Goal: Ask a question: Seek information or help from site administrators or community

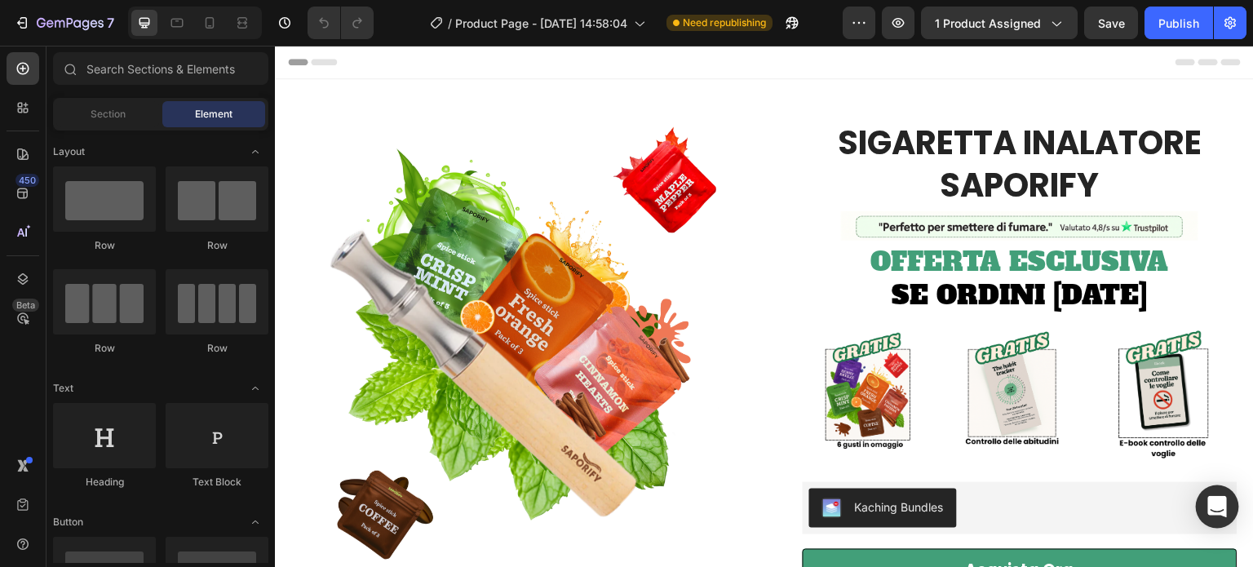
click at [1216, 514] on icon "Open Intercom Messenger" at bounding box center [1217, 506] width 21 height 21
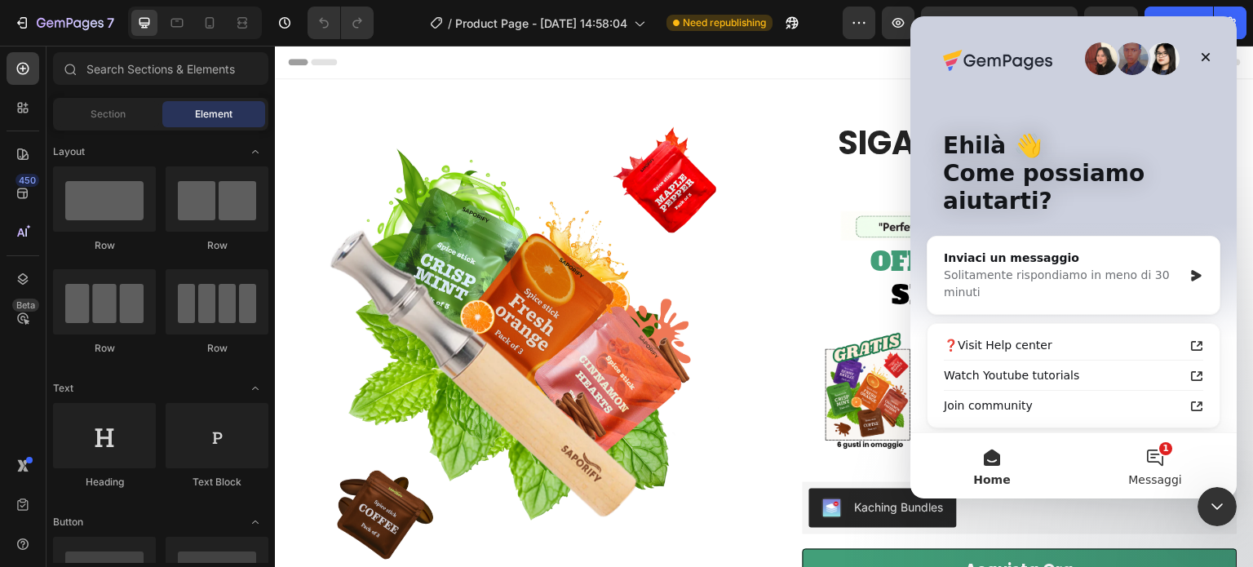
click at [1171, 448] on button "1 Messaggi" at bounding box center [1155, 465] width 163 height 65
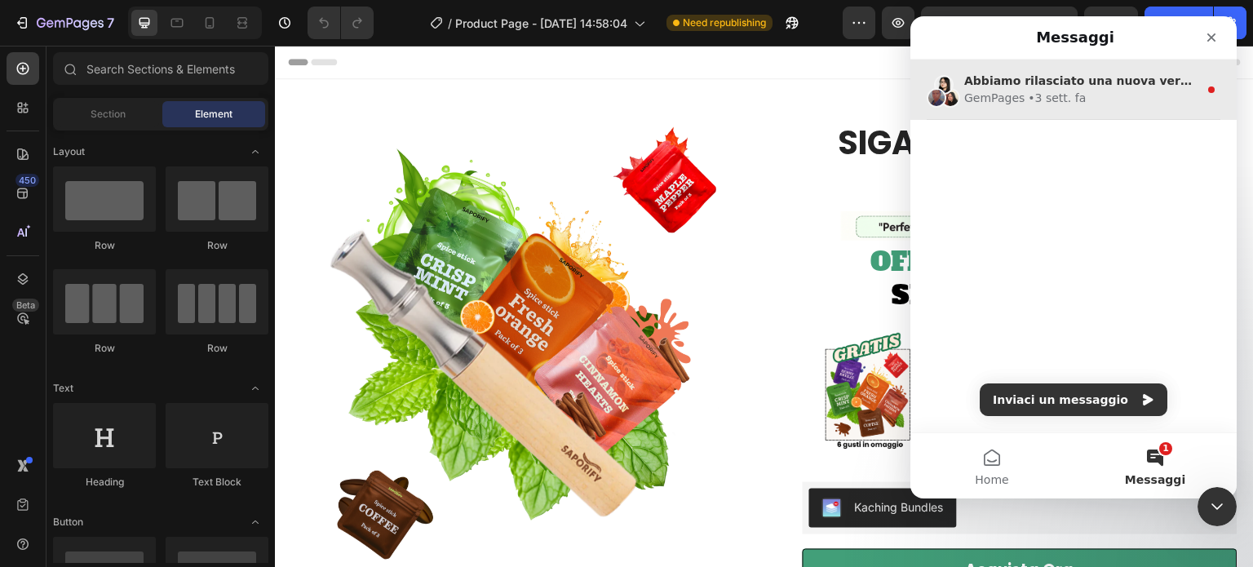
click at [1071, 74] on span "Abbiamo rilasciato una nuova versione!" at bounding box center [1093, 80] width 256 height 13
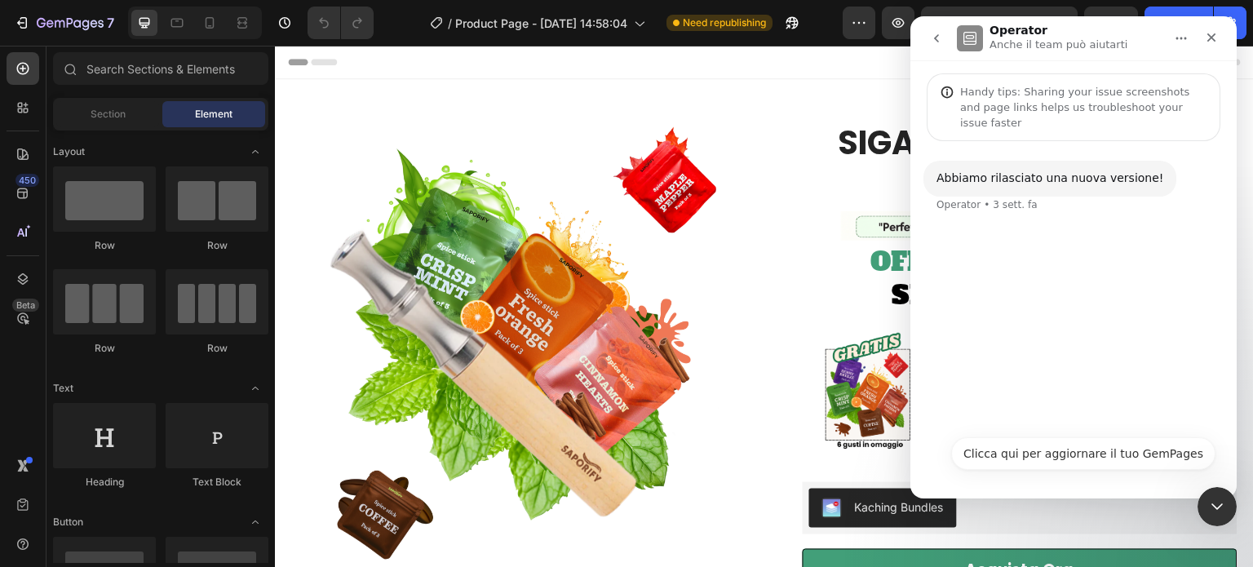
click at [943, 47] on button "go back" at bounding box center [936, 38] width 31 height 31
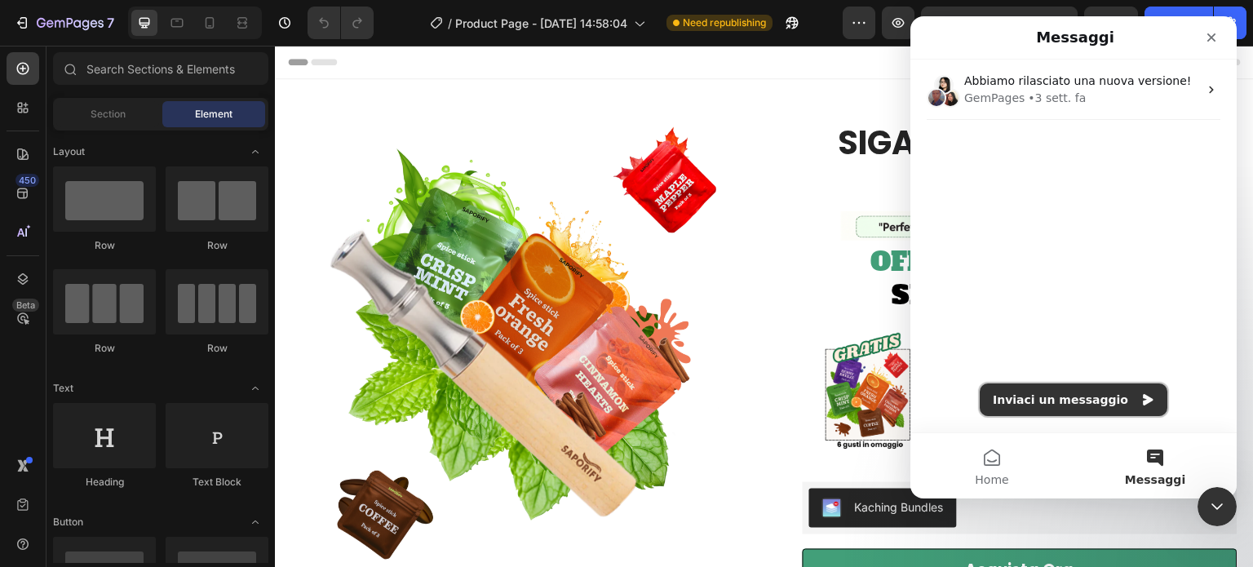
click at [1054, 397] on button "Inviaci un messaggio" at bounding box center [1074, 400] width 188 height 33
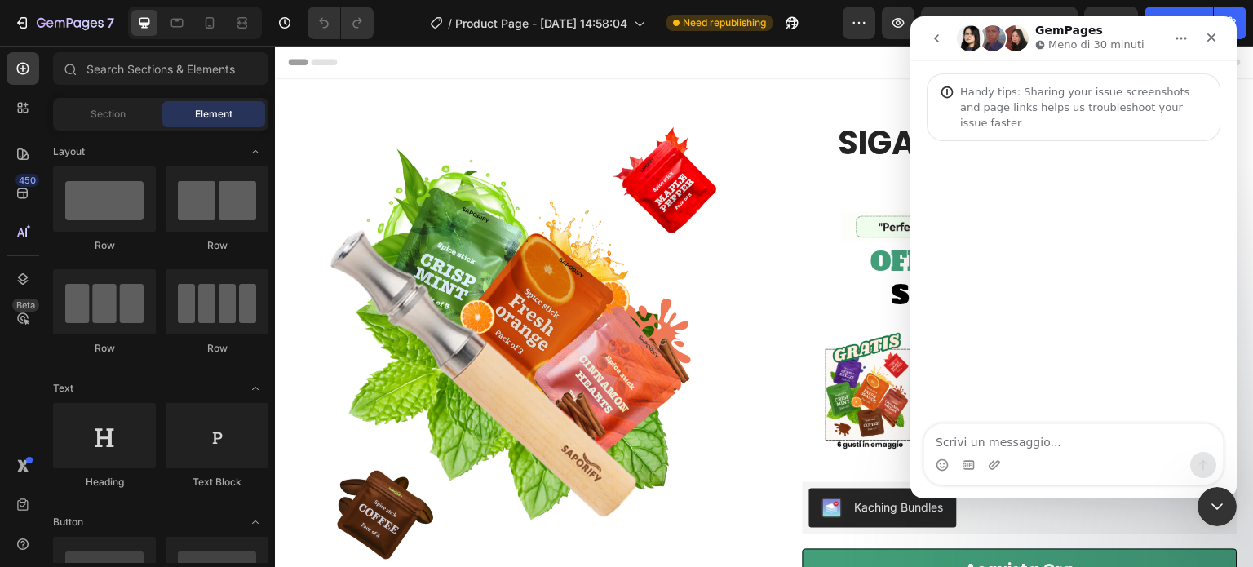
click at [1038, 443] on textarea "Scrivi un messaggio..." at bounding box center [1074, 438] width 299 height 28
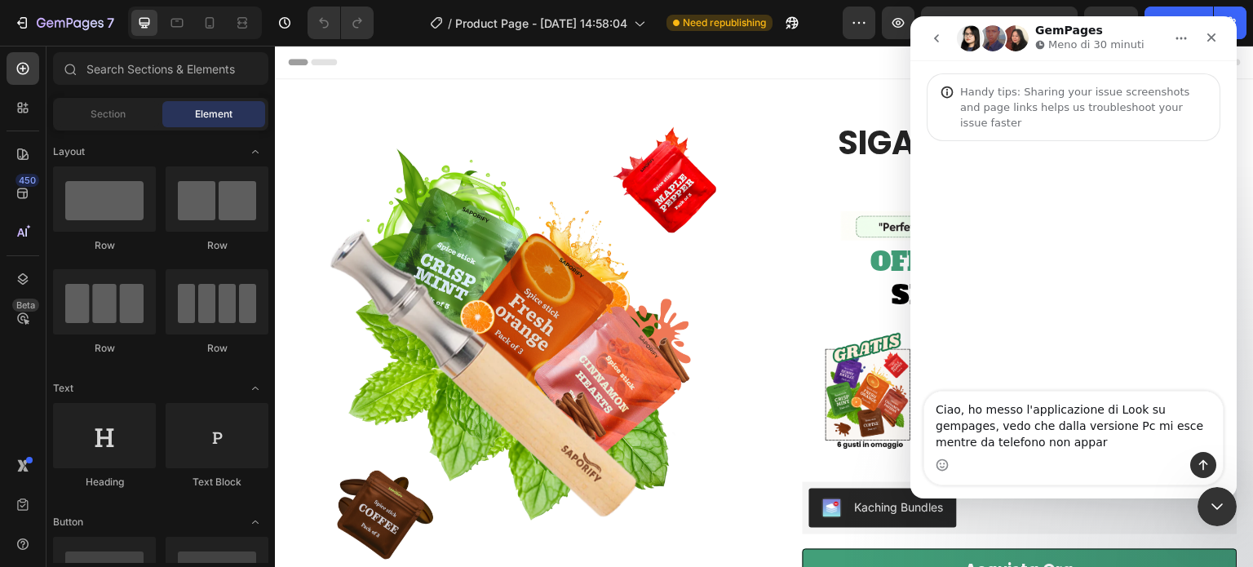
type textarea "Ciao, ho messo l'applicazione di Look su gempages, vedo che dalla versione Pc m…"
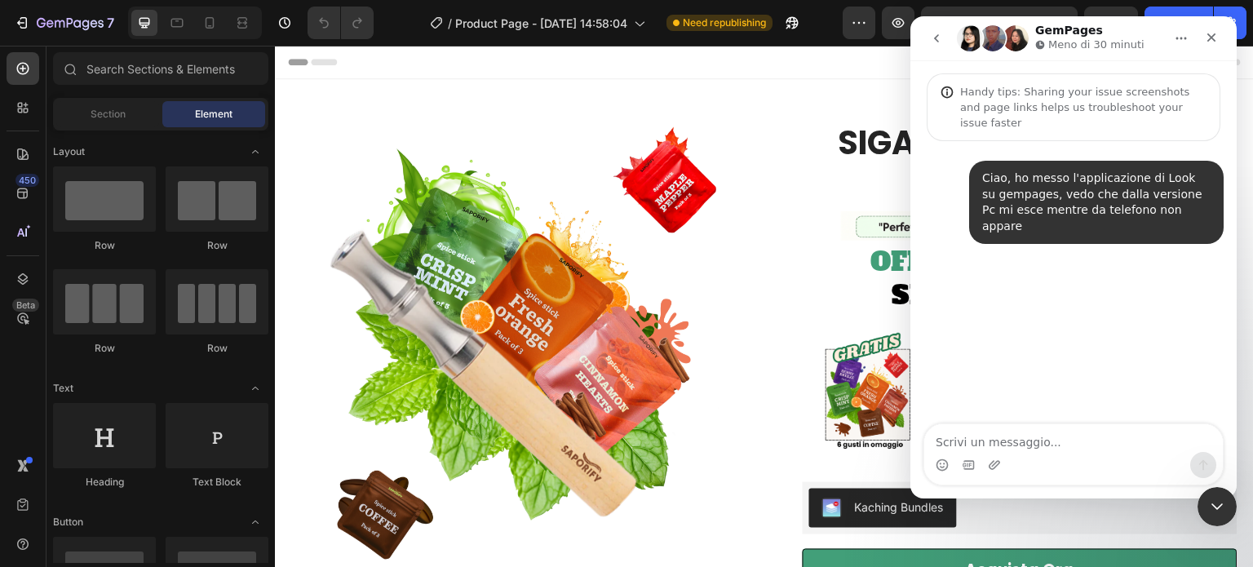
type textarea "C"
type textarea "Come faccio a risolvere il problema?"
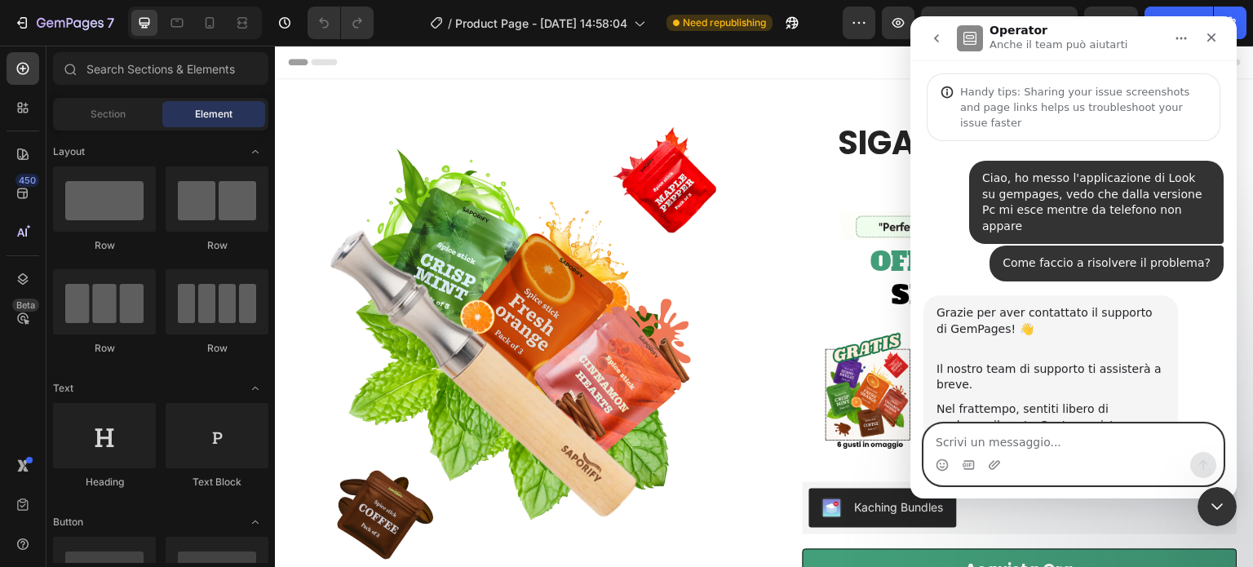
scroll to position [60, 0]
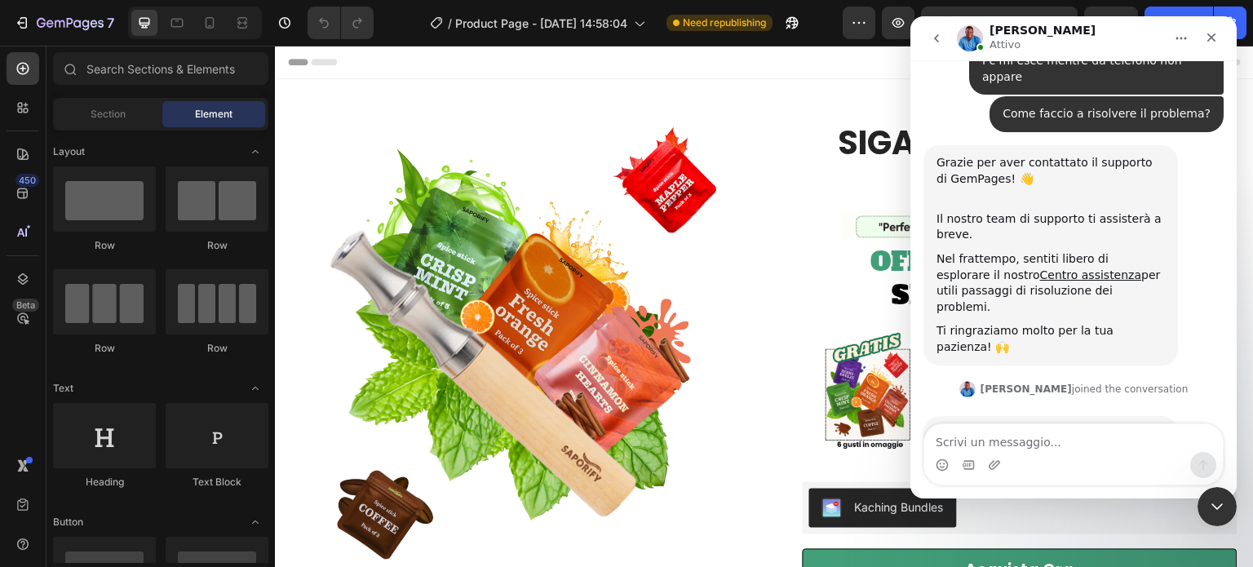
scroll to position [178, 0]
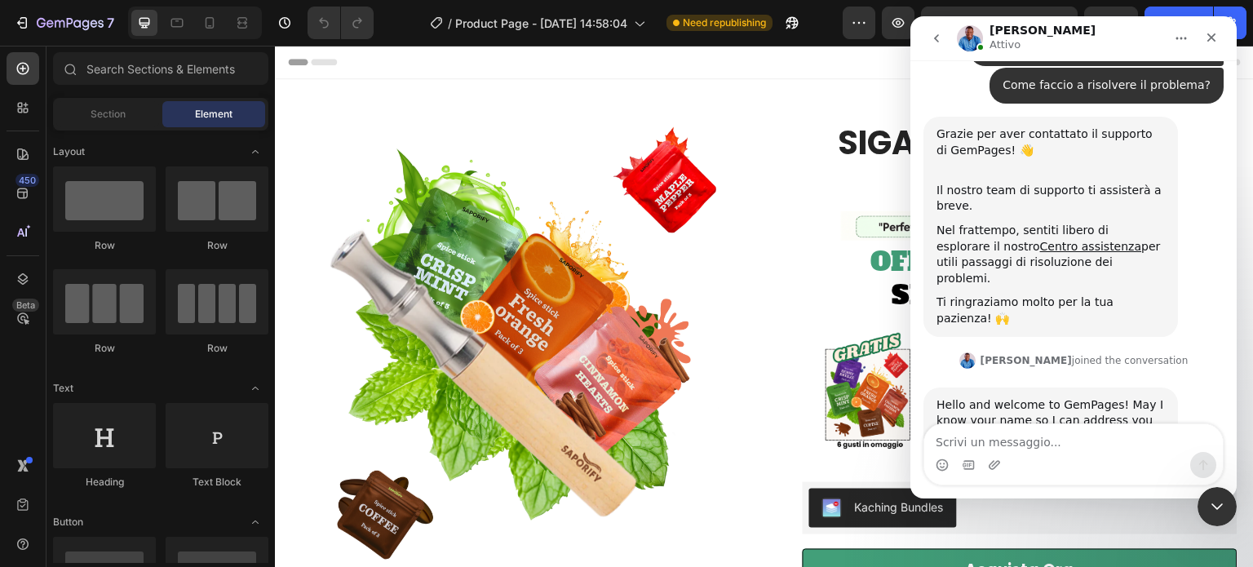
click at [982, 397] on div "Hello and welcome to GemPages! May I know your name so I can address you proper…" at bounding box center [1051, 421] width 228 height 48
click at [981, 397] on div "Hello and welcome to GemPages! May I know your name so I can address you proper…" at bounding box center [1051, 421] width 228 height 48
copy div "Hello and welcome to GemPages! May I know your name so I can address you proper…"
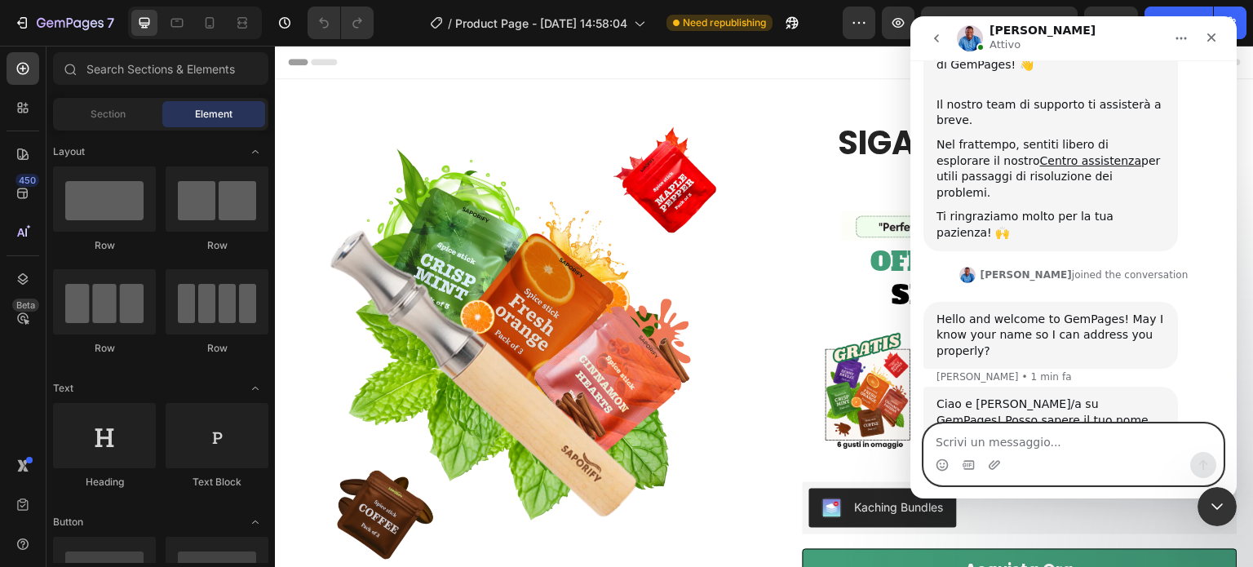
click at [1022, 442] on textarea "Scrivi un messaggio..." at bounding box center [1074, 438] width 299 height 28
type textarea "Si mi chiamo marco"
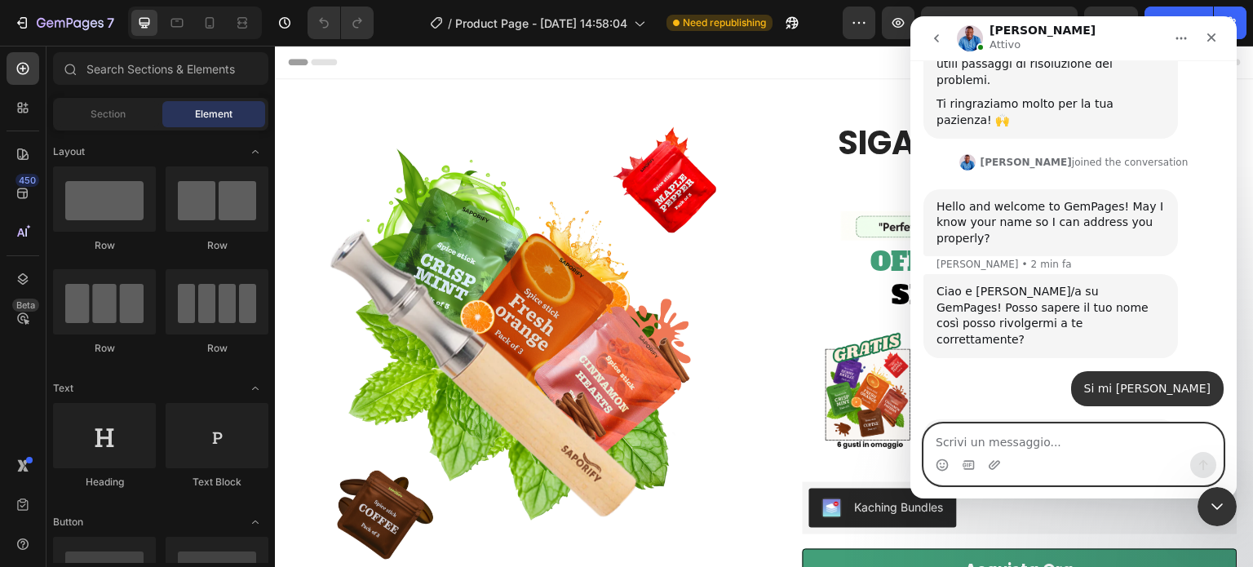
scroll to position [377, 0]
type textarea "Si certo"
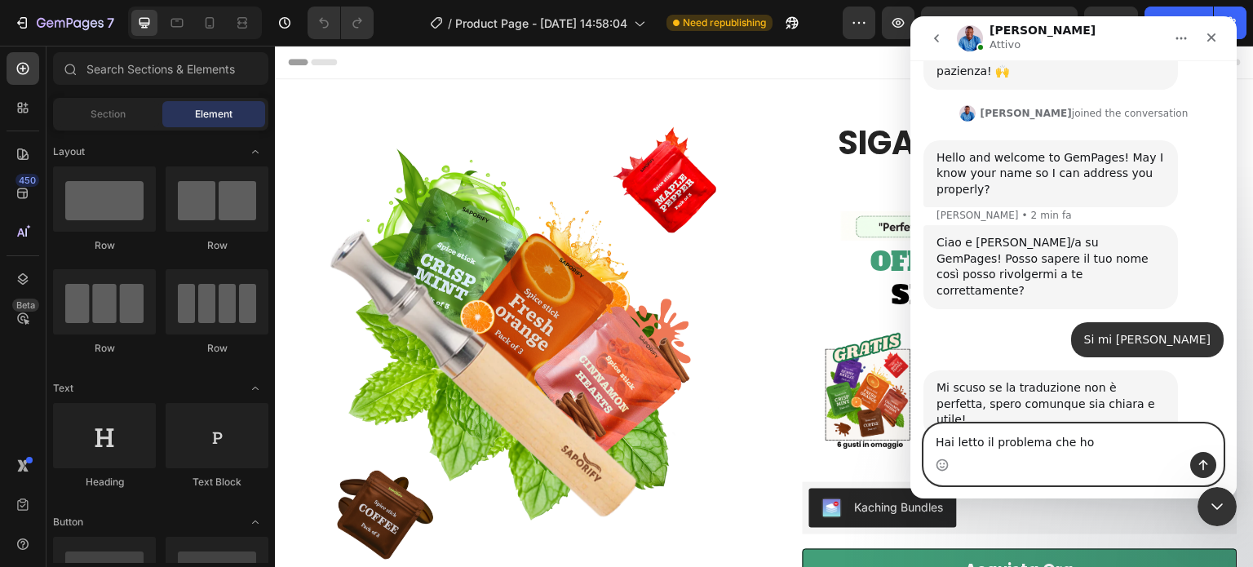
type textarea "Hai letto il problema che ho?"
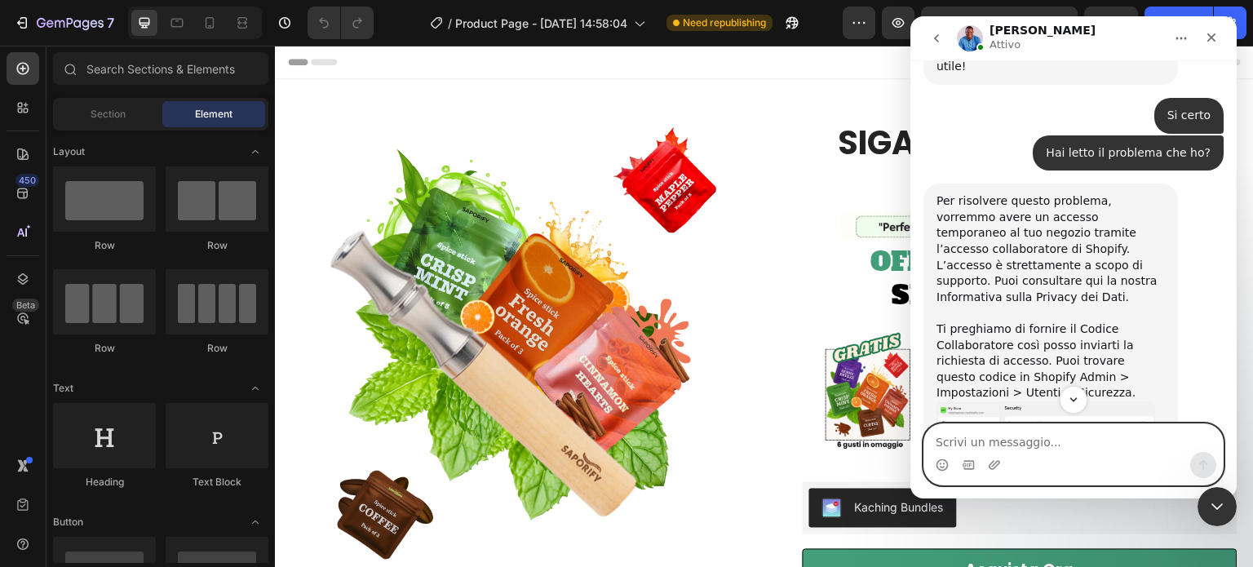
scroll to position [876, 0]
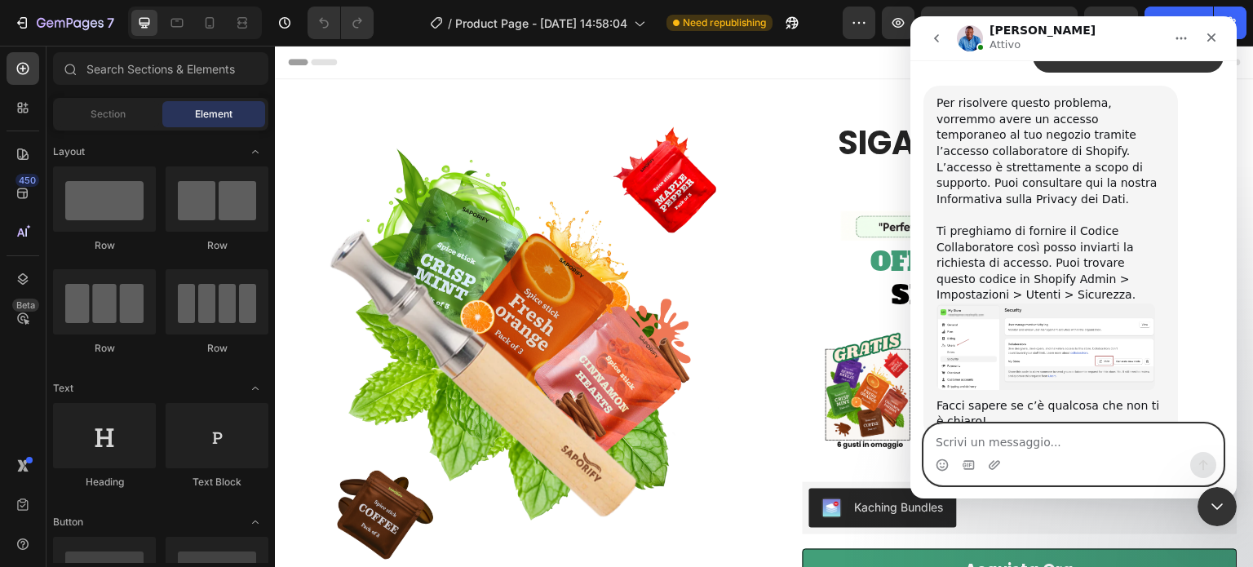
click at [1033, 450] on textarea "Scrivi un messaggio..." at bounding box center [1074, 438] width 299 height 28
type textarea "ok va b ene"
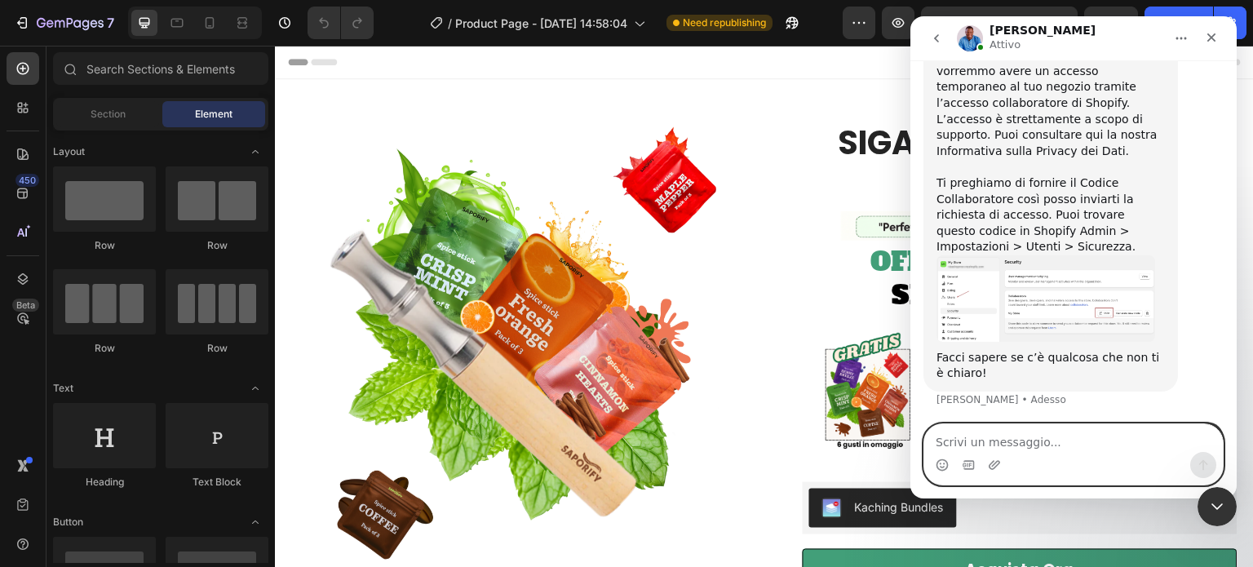
scroll to position [925, 0]
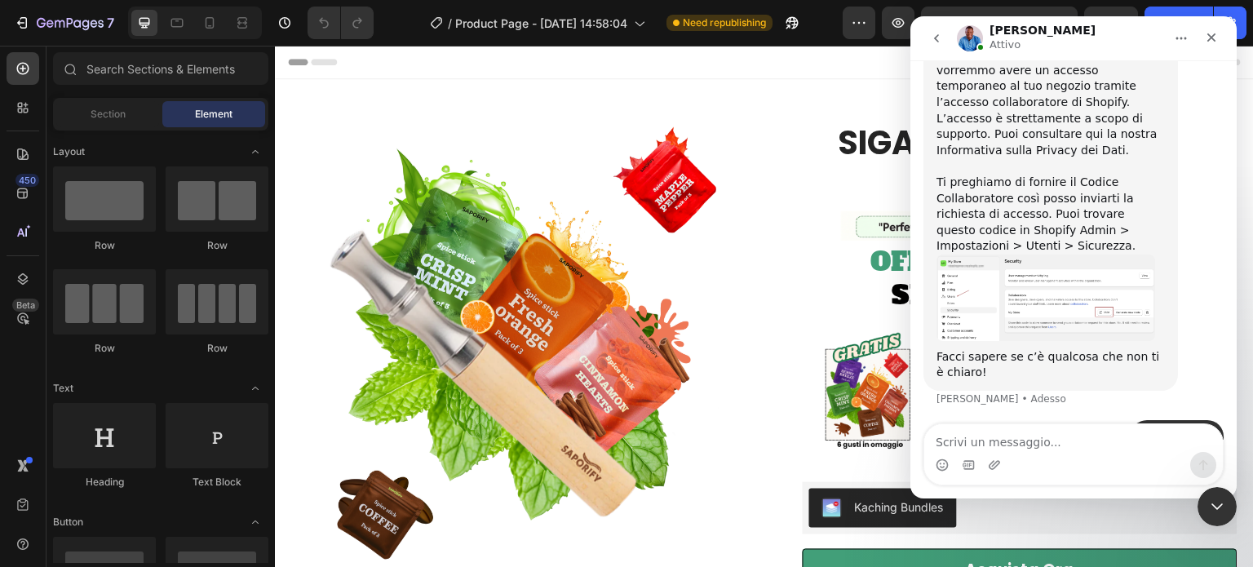
click at [986, 255] on img "Noah dice…" at bounding box center [1046, 298] width 219 height 86
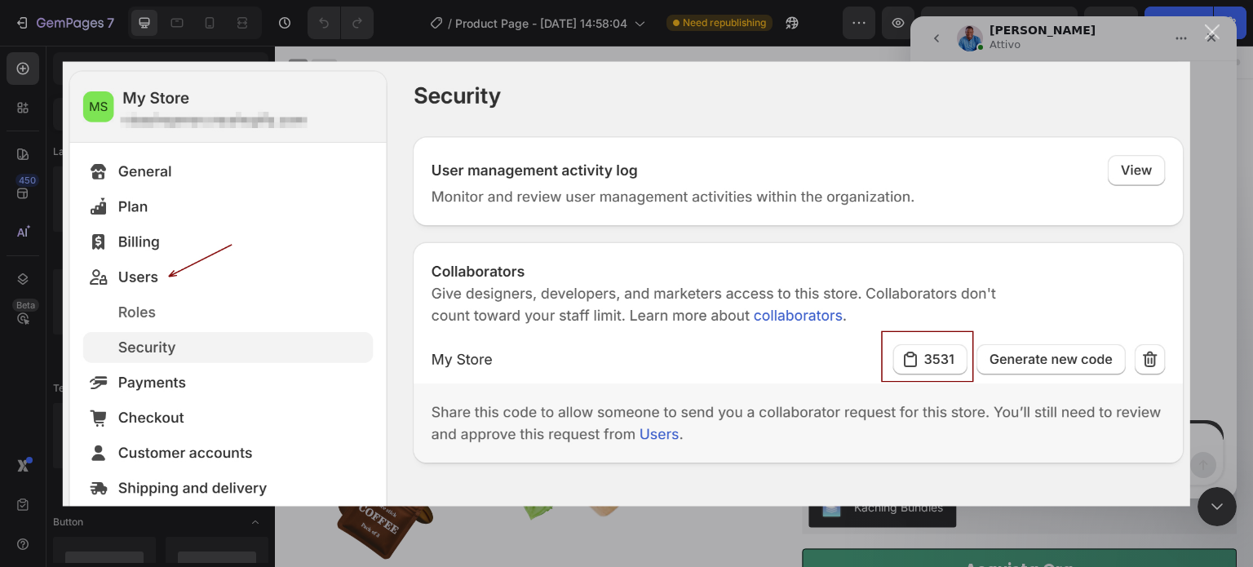
scroll to position [0, 0]
click at [1211, 37] on div "Chiudi" at bounding box center [1213, 32] width 16 height 16
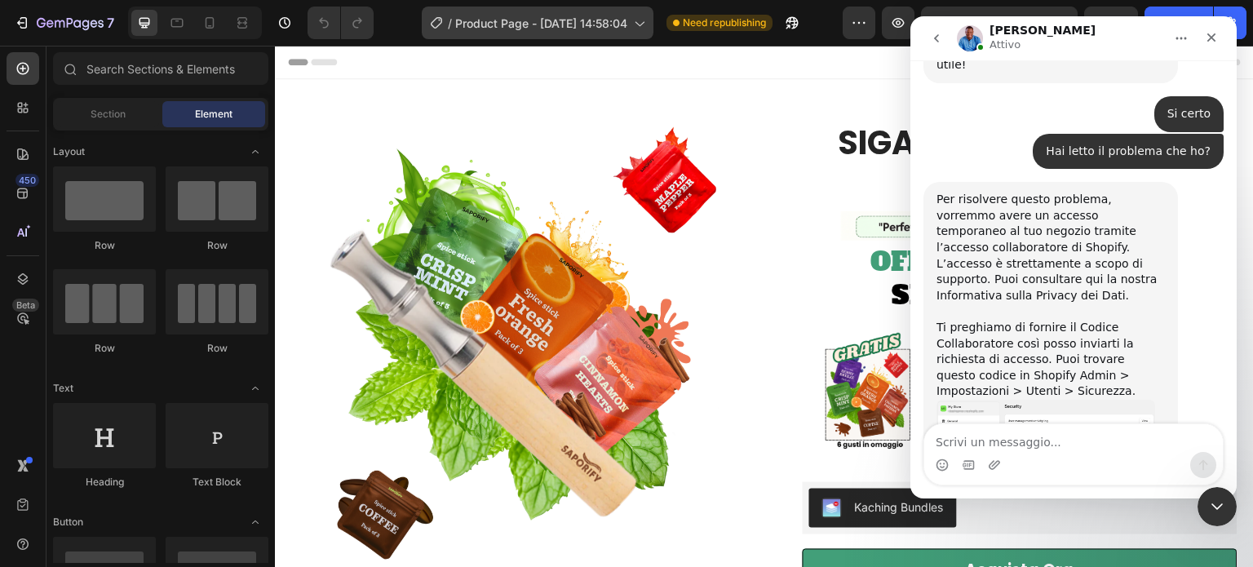
scroll to position [862, 0]
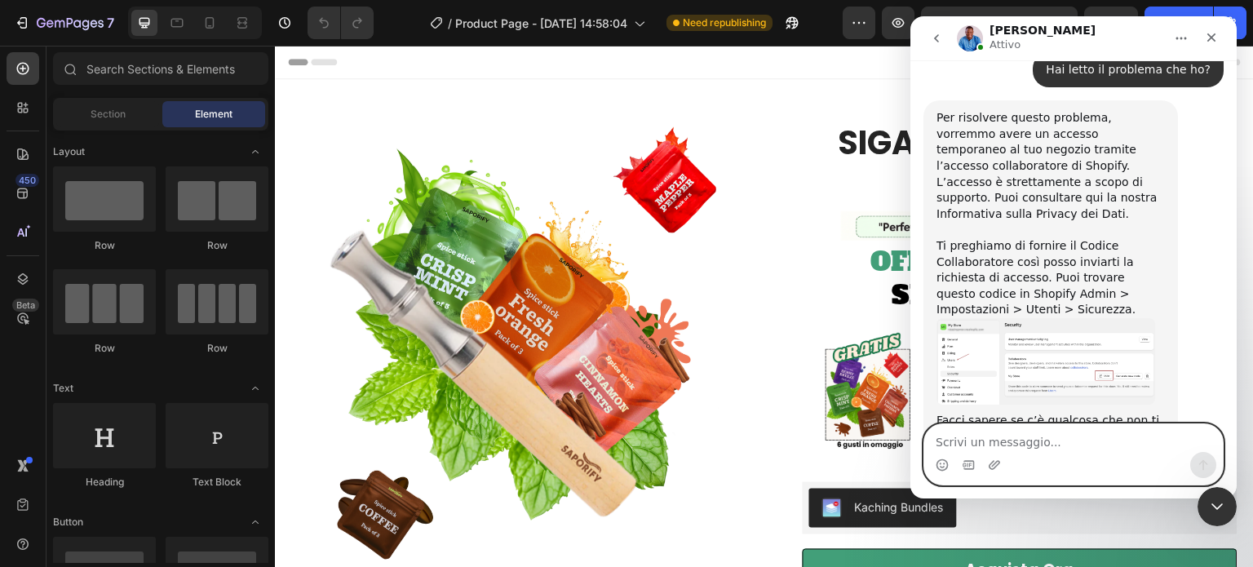
click at [1027, 441] on textarea "Scrivi un messaggio..." at bounding box center [1074, 438] width 299 height 28
paste textarea "2374"
type textarea "2374"
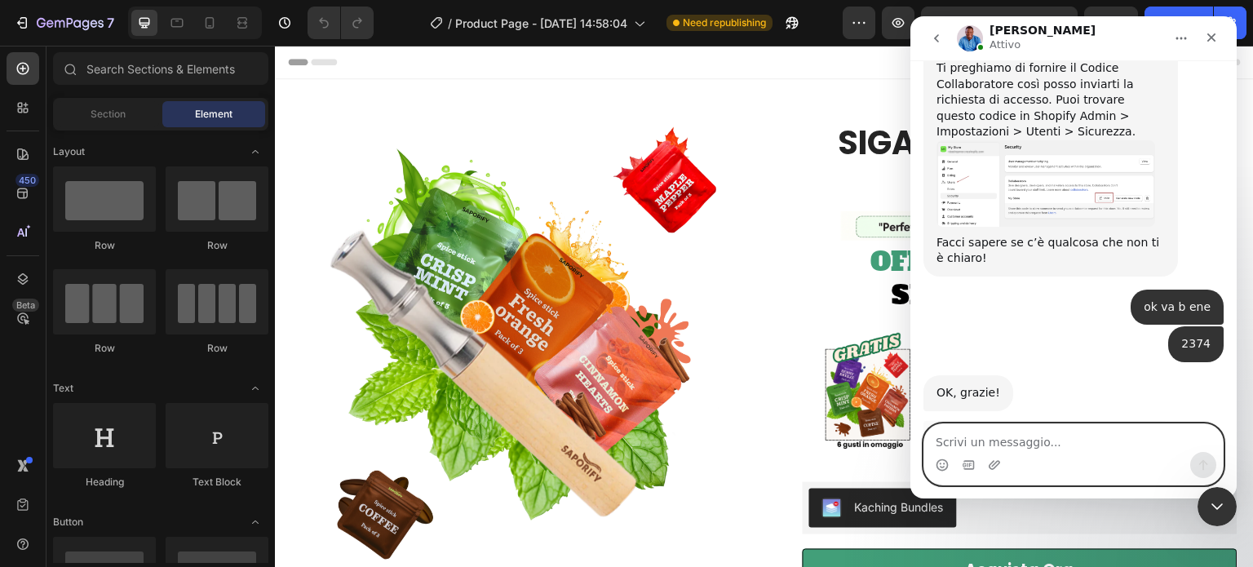
scroll to position [985, 0]
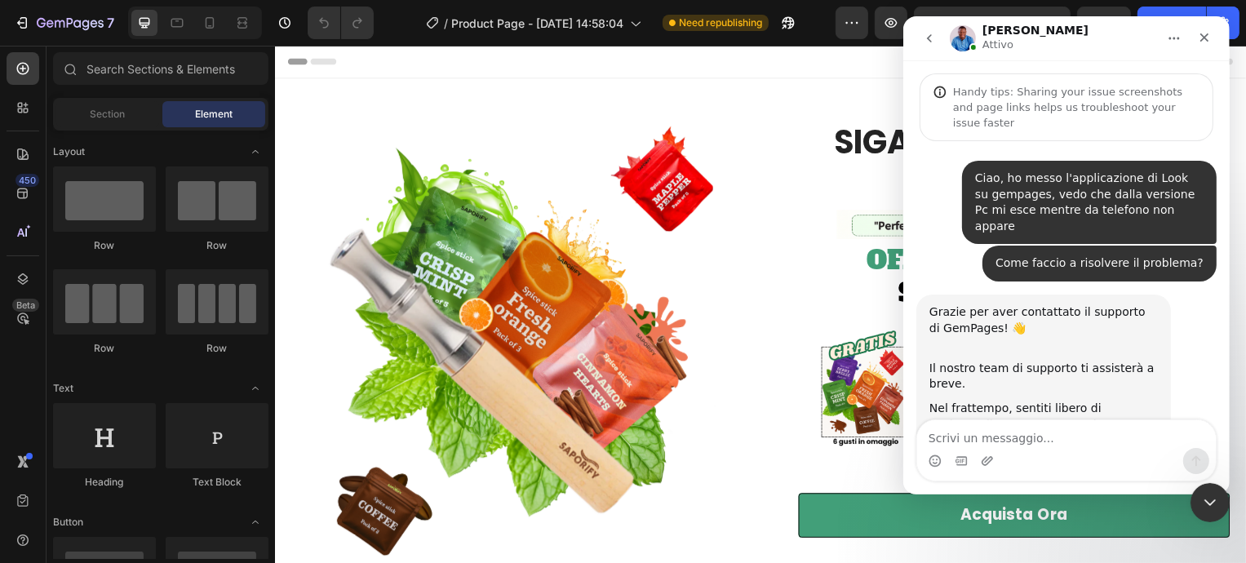
click at [1018, 433] on textarea "Scrivi un messaggio..." at bounding box center [1065, 434] width 299 height 28
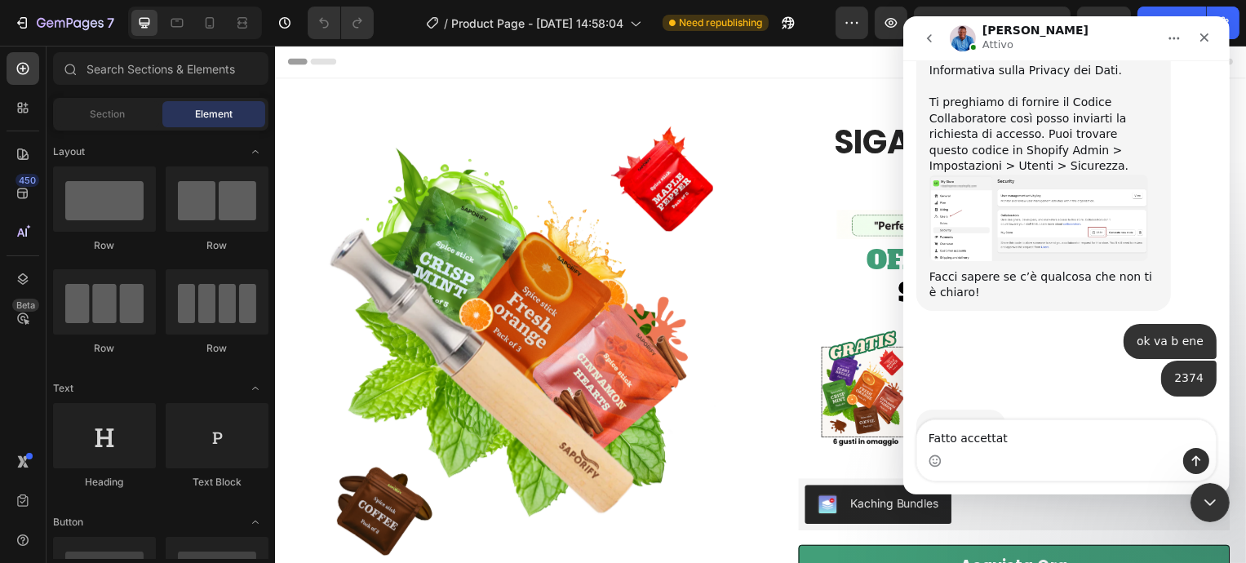
type textarea "Fatto accettato"
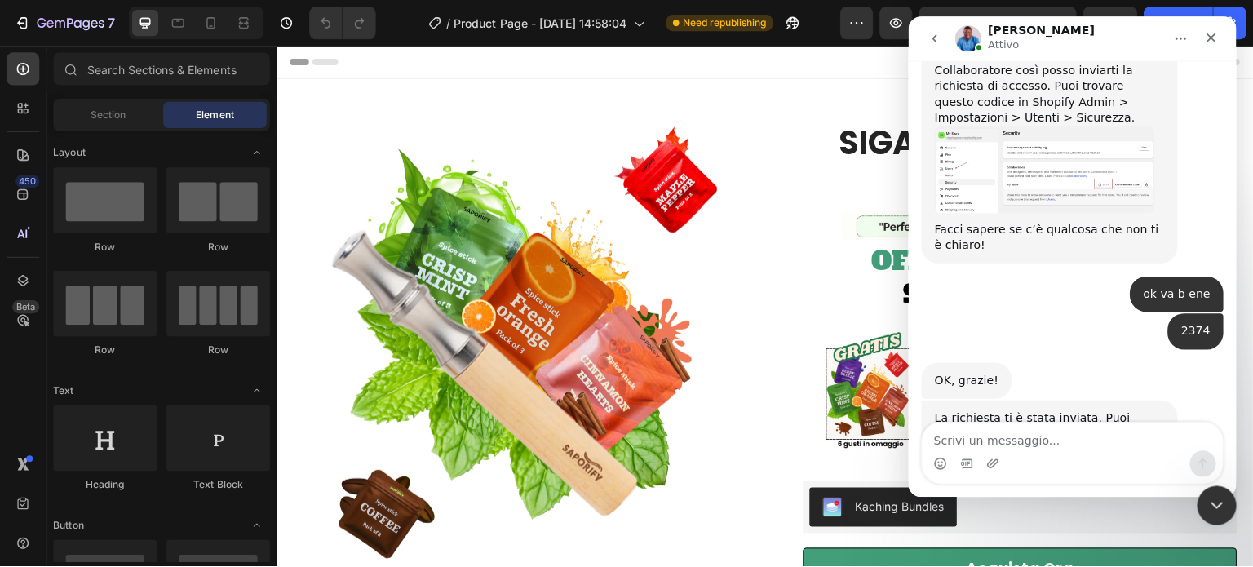
scroll to position [1034, 0]
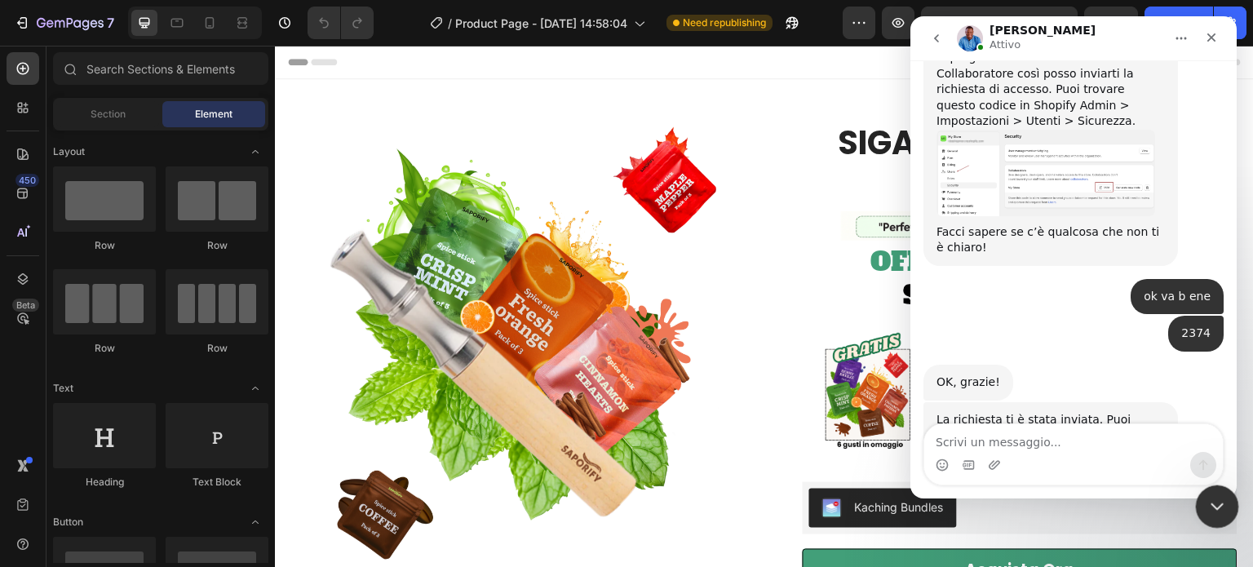
click at [1206, 506] on icon "Chiudi il messenger Intercom" at bounding box center [1215, 505] width 20 height 20
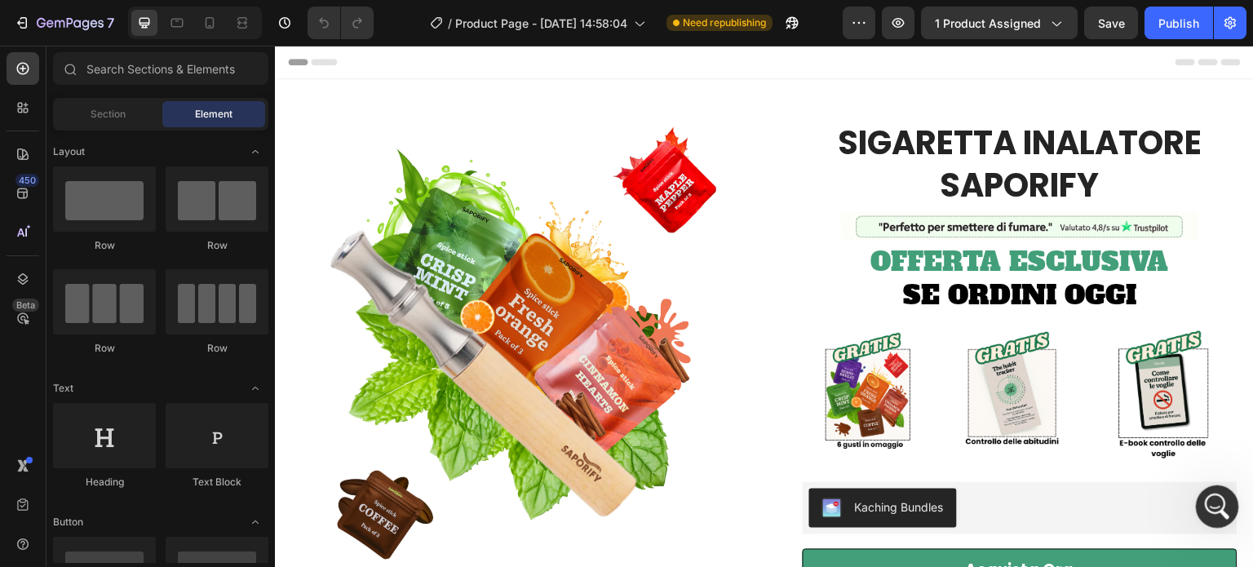
scroll to position [1097, 0]
click at [1207, 507] on icon "Apri il messenger Intercom" at bounding box center [1215, 504] width 27 height 27
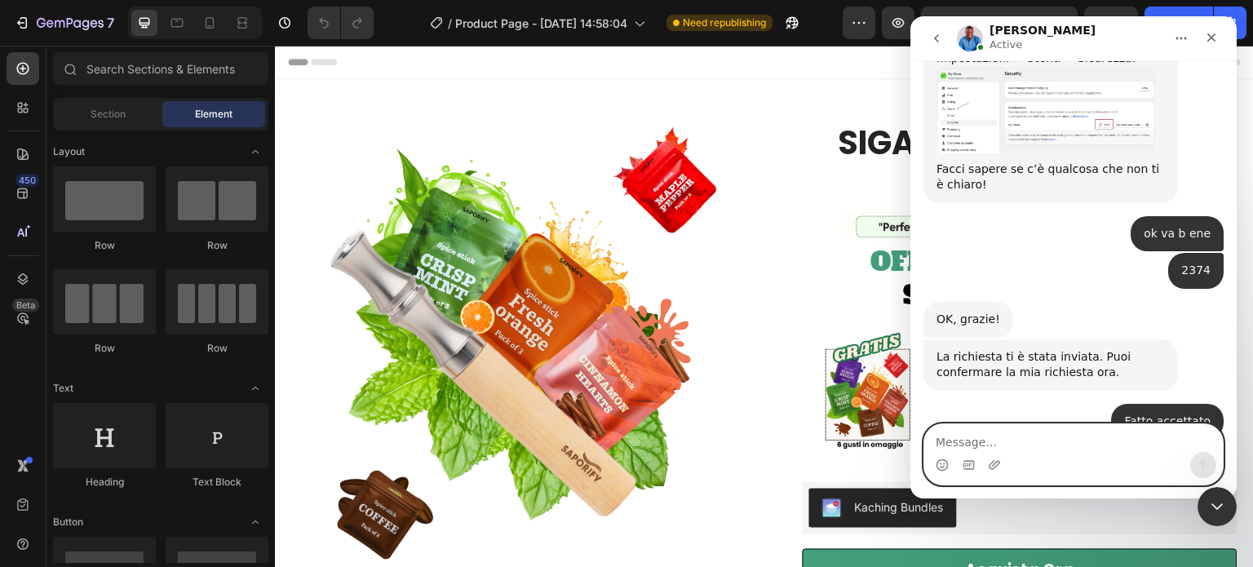
scroll to position [1178, 0]
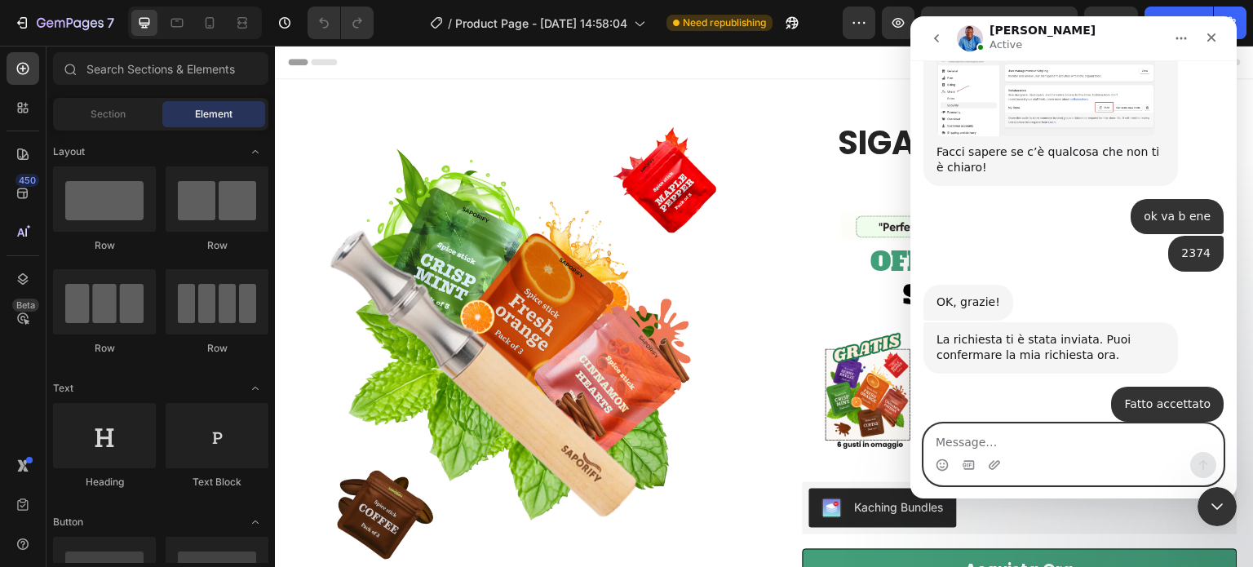
click at [974, 435] on textarea "Message…" at bounding box center [1074, 438] width 299 height 28
type textarea "Uno screenshot di cosa?"
type textarea "7"
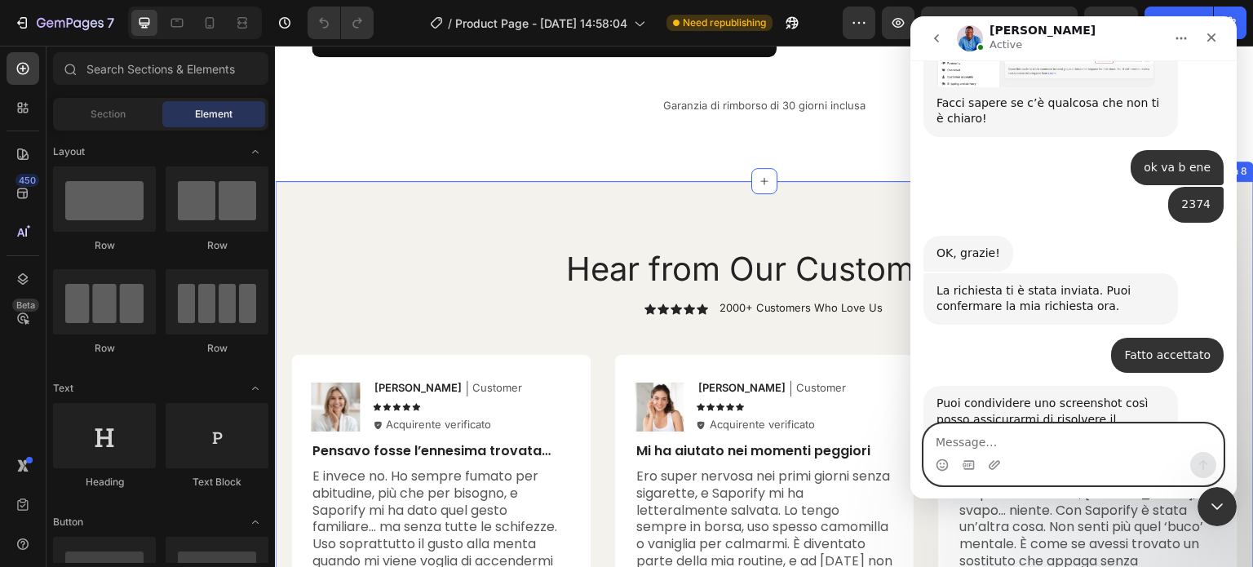
scroll to position [6202, 0]
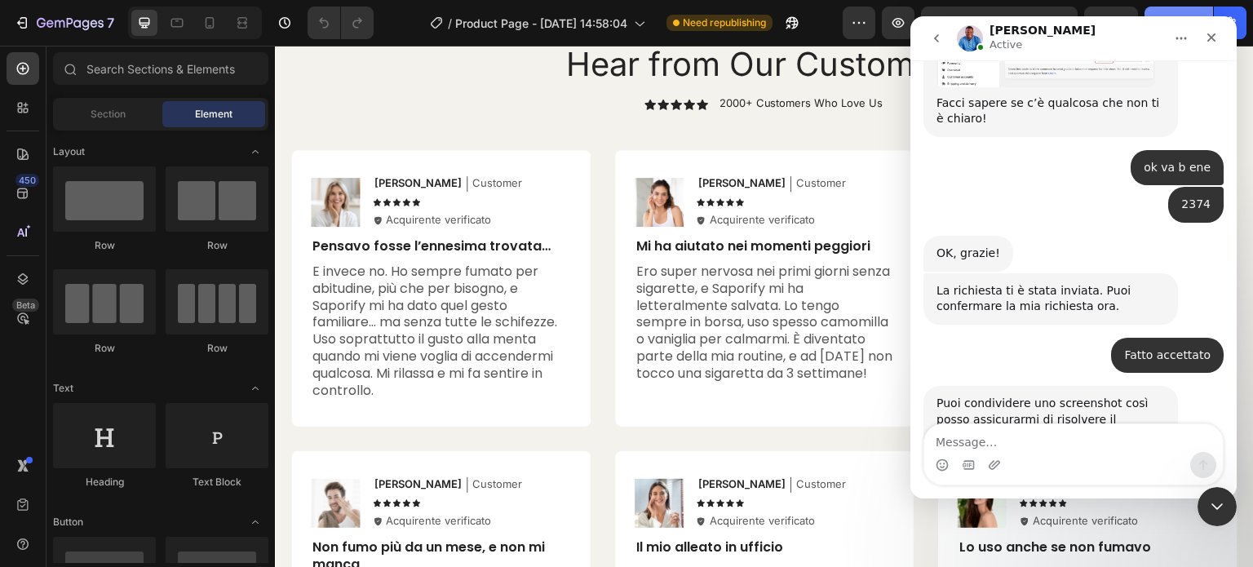
click at [1195, 8] on button "Publish" at bounding box center [1179, 23] width 69 height 33
click at [1224, 500] on icon "Chiudi il messenger Intercom" at bounding box center [1215, 505] width 20 height 20
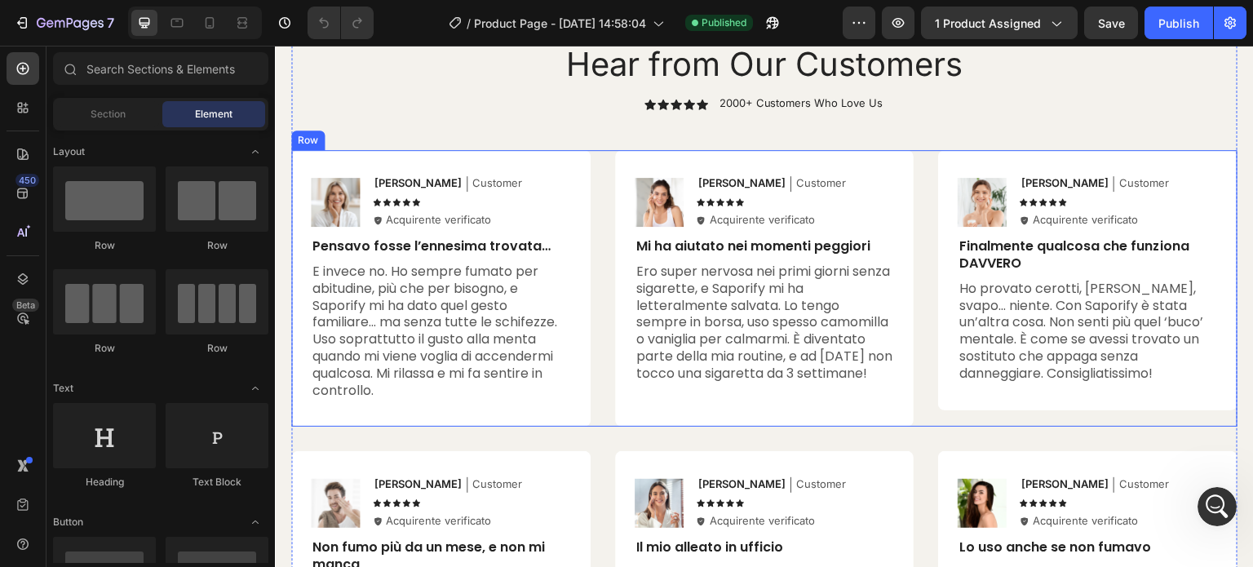
scroll to position [1289, 0]
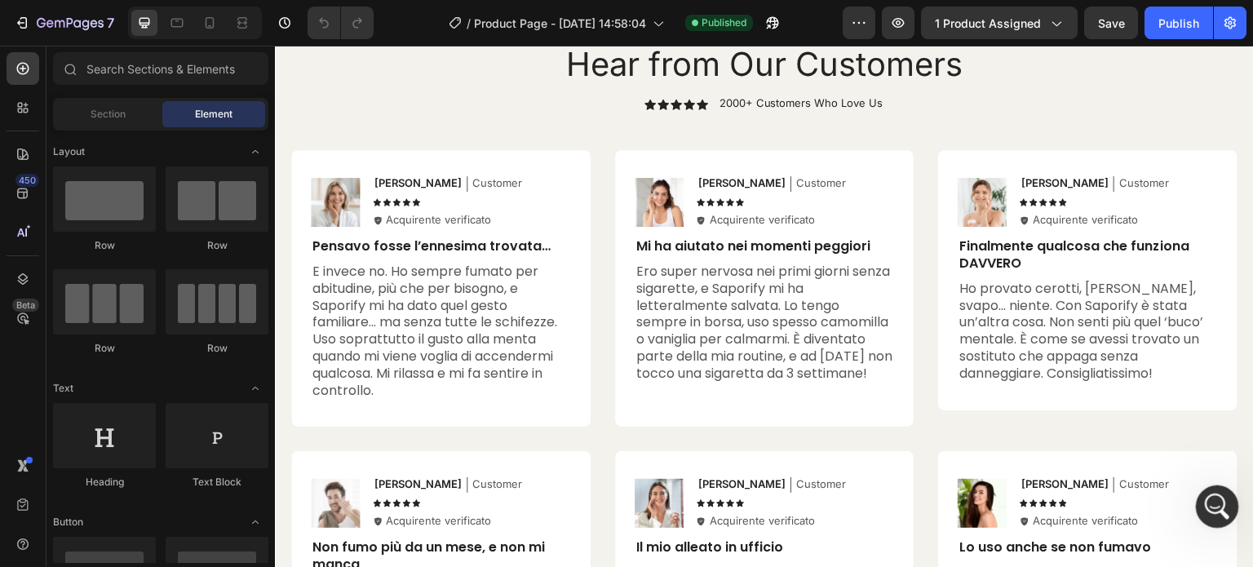
click at [1206, 507] on icon "Apri il messenger Intercom" at bounding box center [1215, 504] width 27 height 27
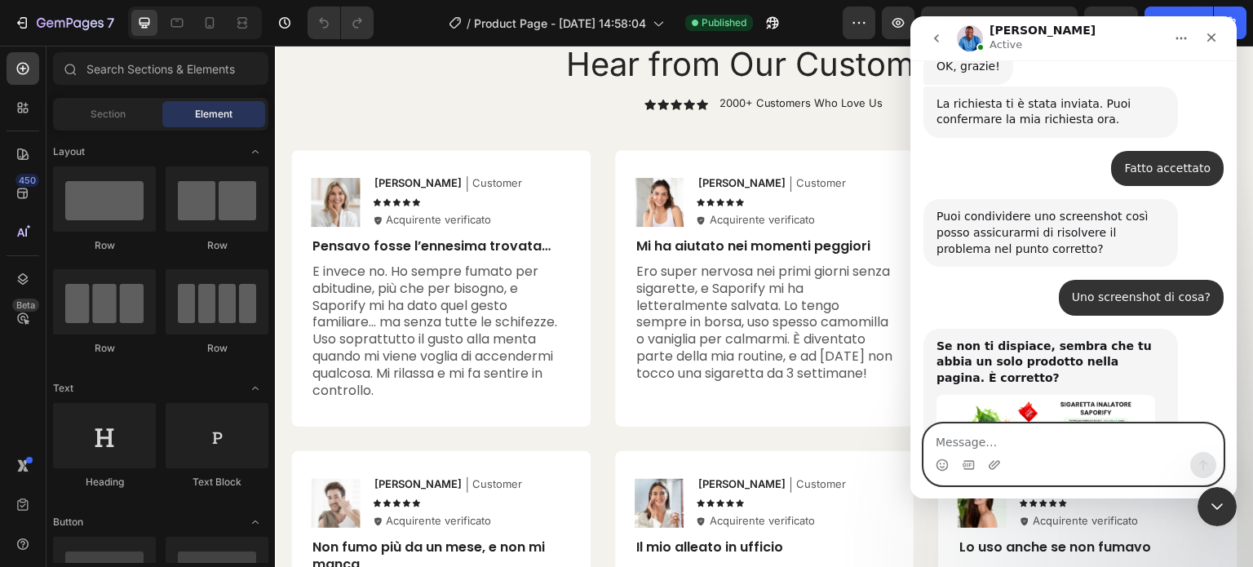
scroll to position [1415, 0]
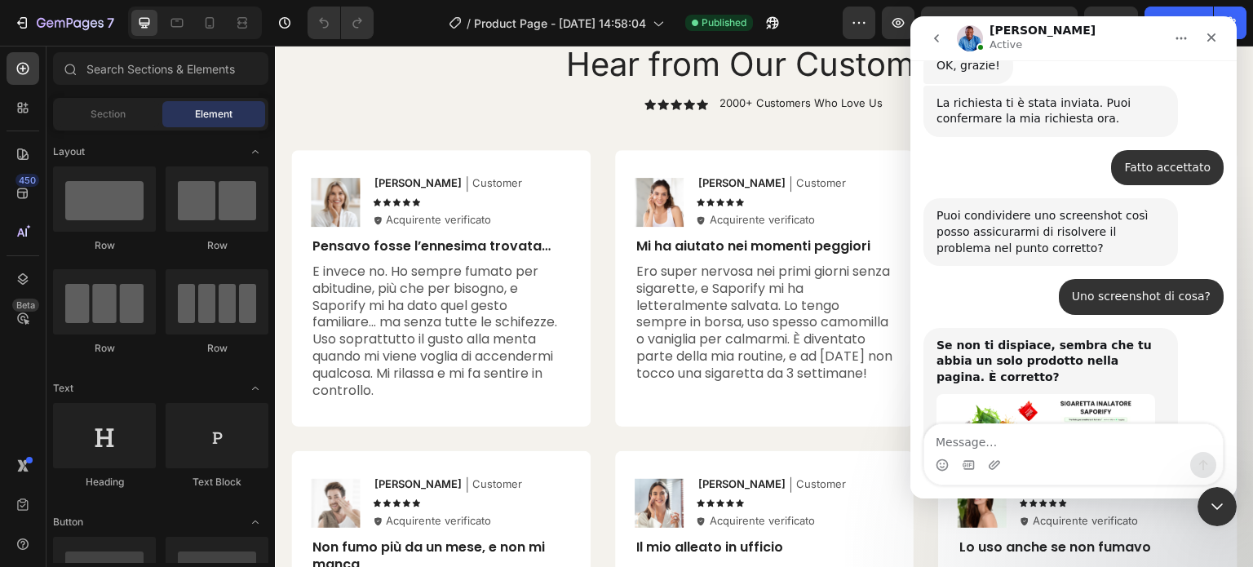
click at [1047, 394] on img "Noah dice…" at bounding box center [1046, 451] width 219 height 115
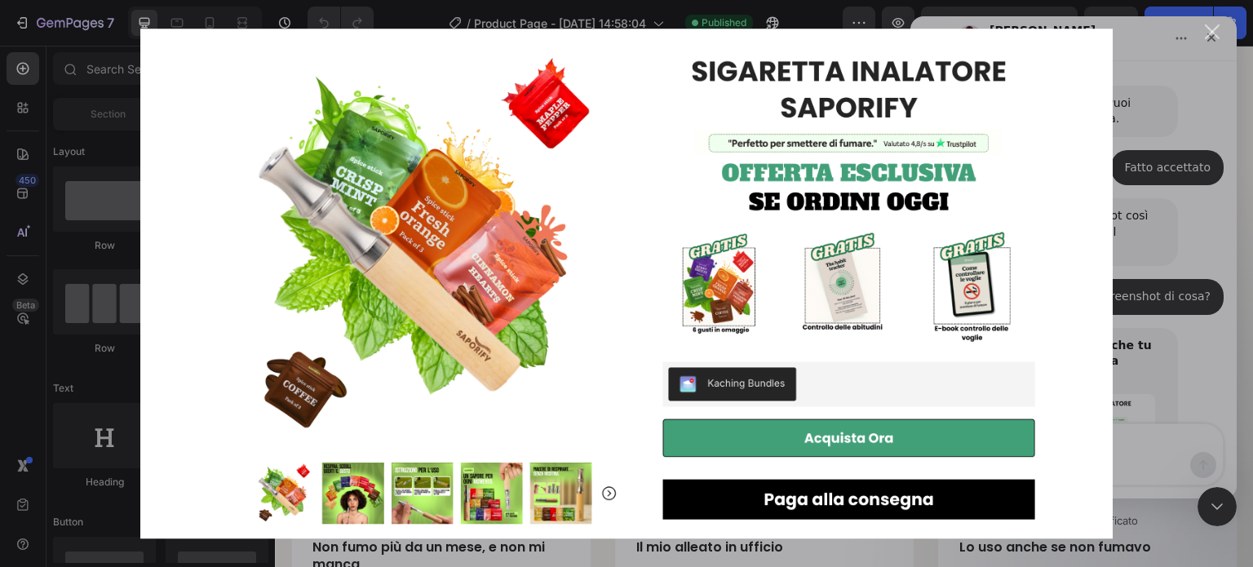
click at [1207, 35] on div "Chiudi" at bounding box center [1213, 32] width 16 height 16
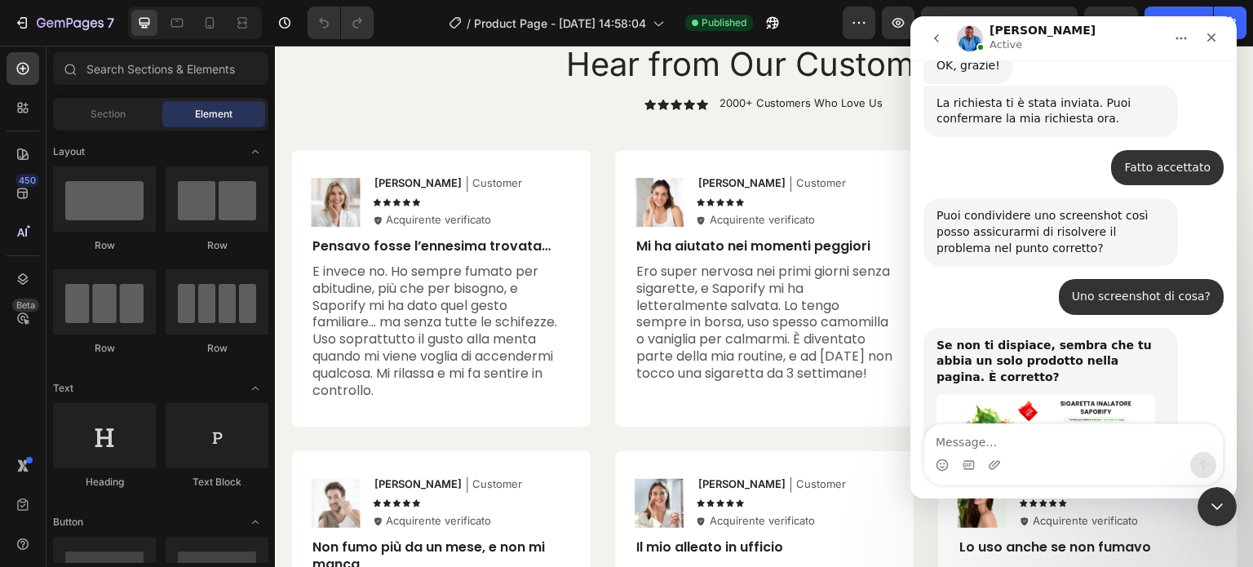
click at [1025, 453] on div "Messenger Intercom" at bounding box center [1074, 465] width 299 height 26
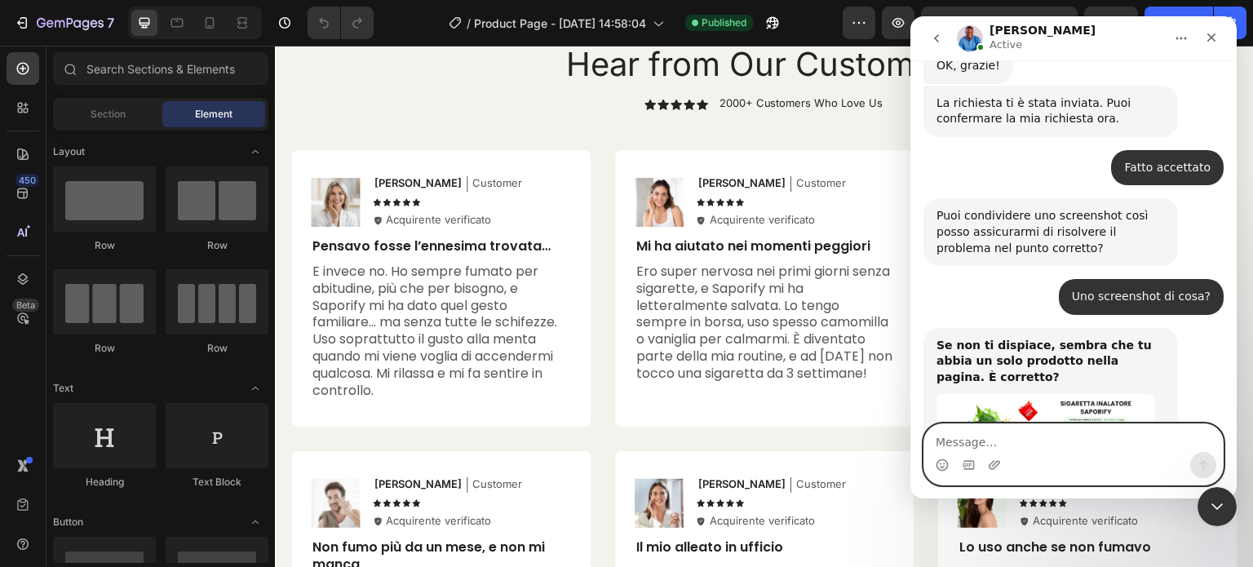
click at [1029, 433] on textarea "Message…" at bounding box center [1074, 438] width 299 height 28
type textarea "Si un solo prodotto"
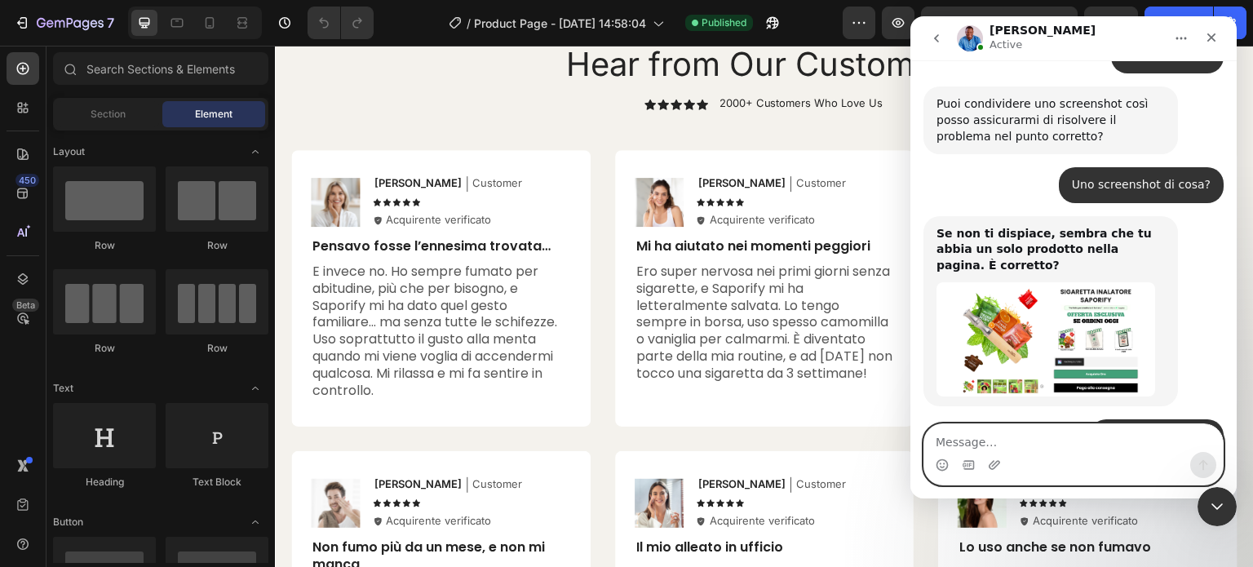
scroll to position [1512, 0]
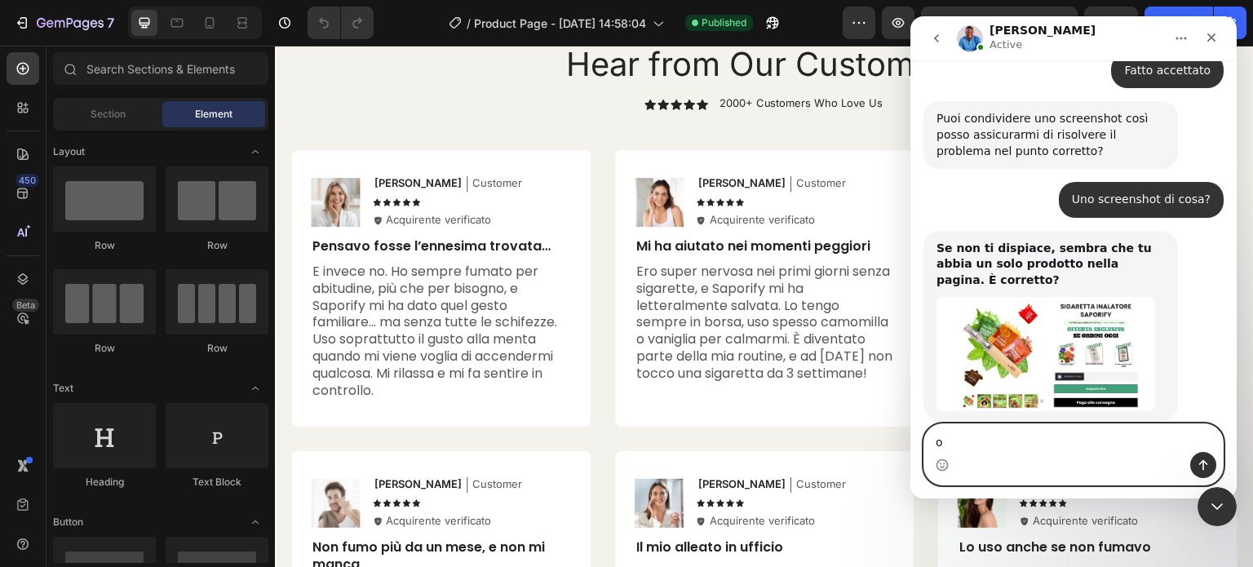
type textarea "ok"
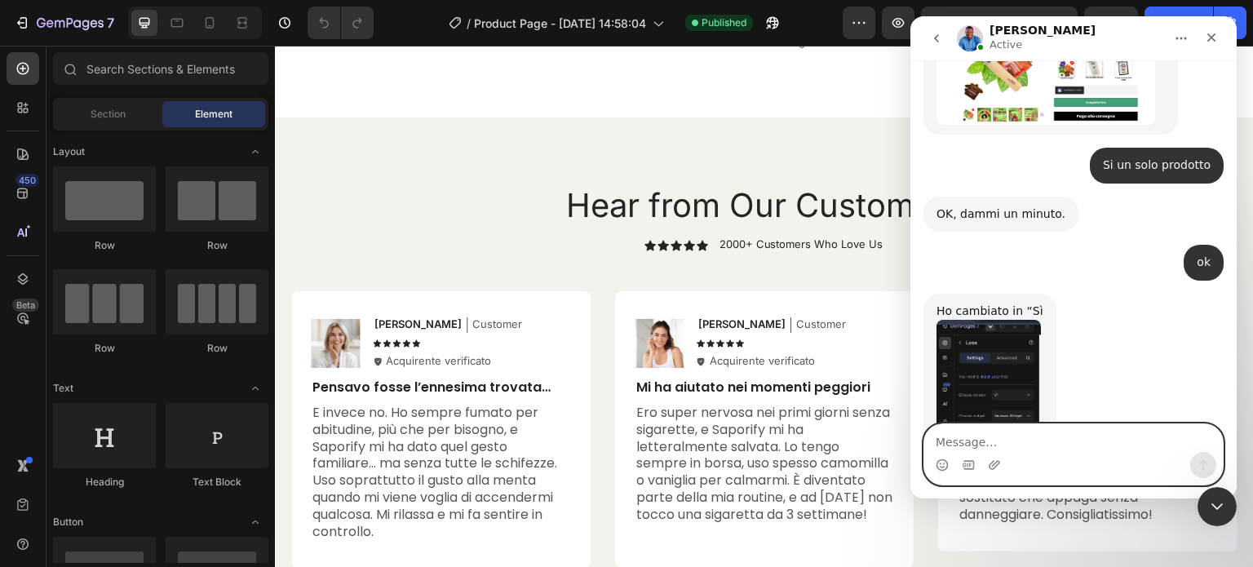
scroll to position [1828, 0]
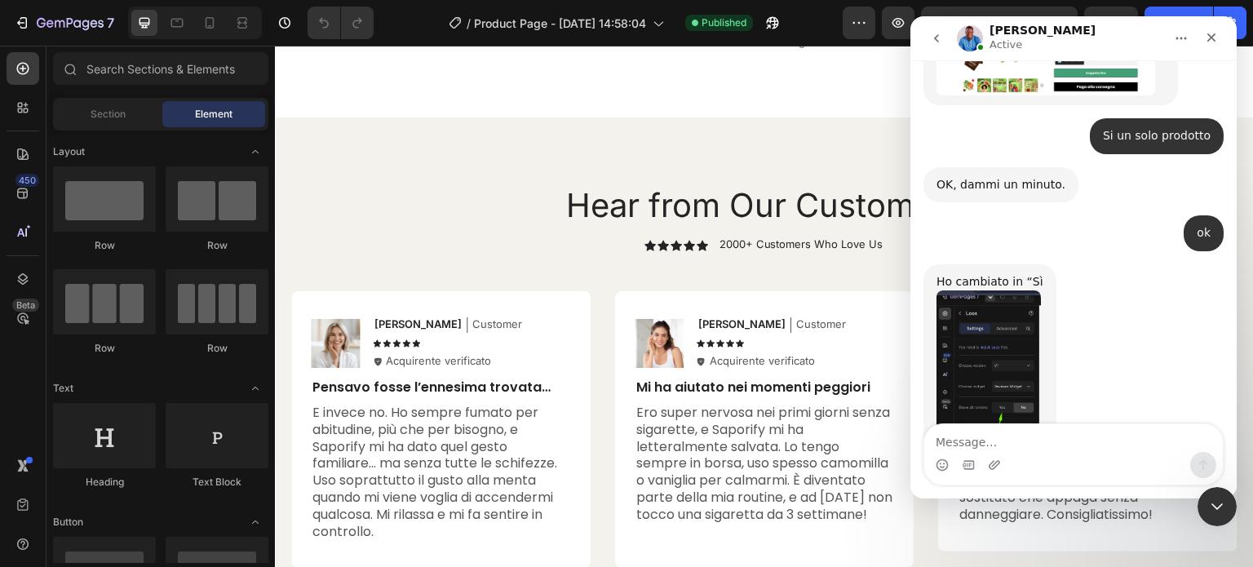
click at [1016, 291] on img "Noah dice…" at bounding box center [989, 400] width 104 height 219
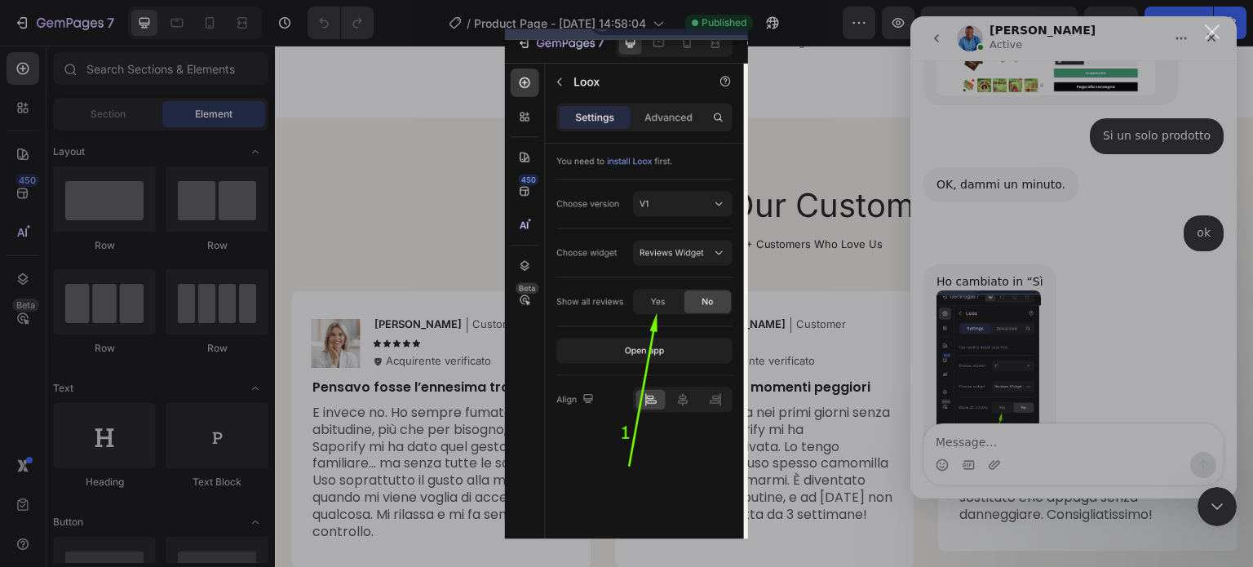
scroll to position [0, 0]
click at [112, 134] on div "Messenger Intercom" at bounding box center [626, 283] width 1253 height 567
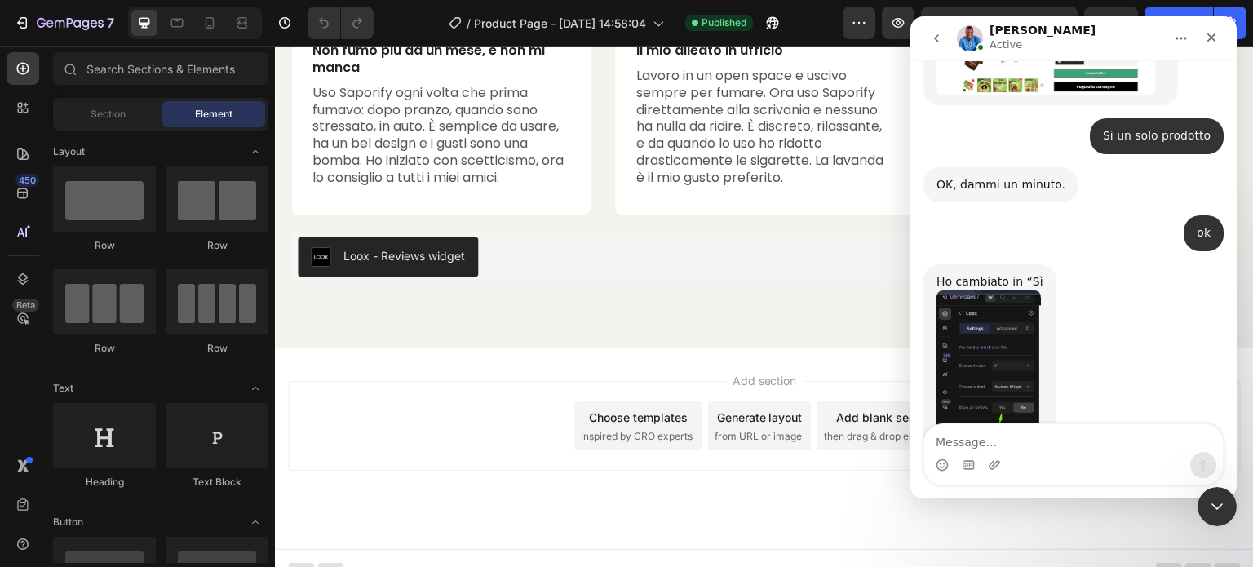
scroll to position [6748, 0]
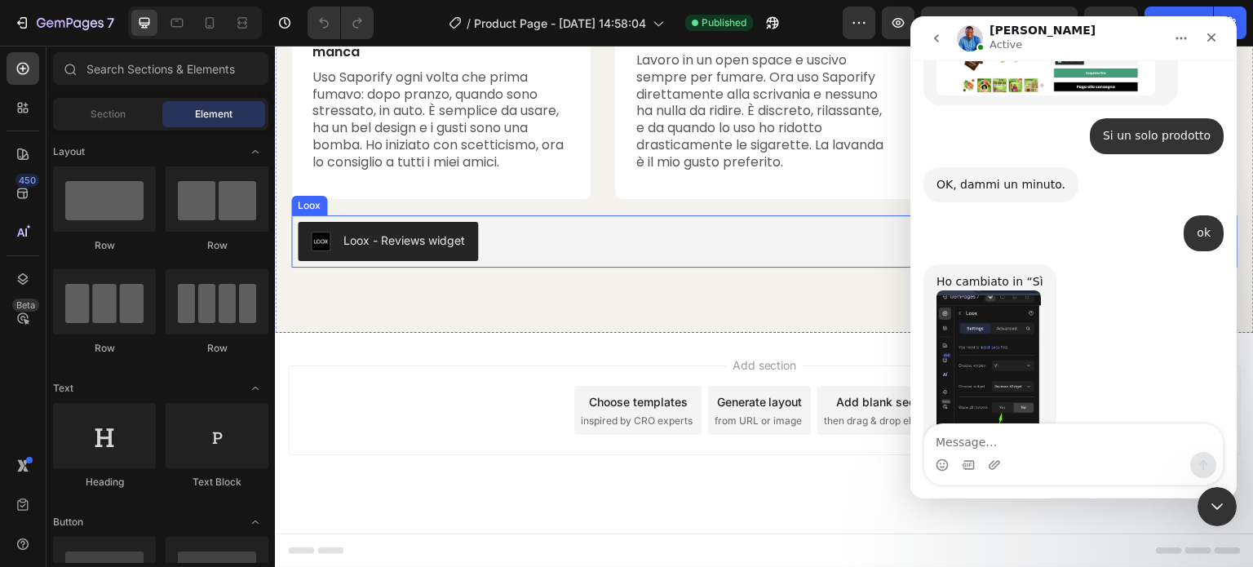
click at [492, 255] on div "Loox - Reviews widget" at bounding box center [765, 241] width 934 height 39
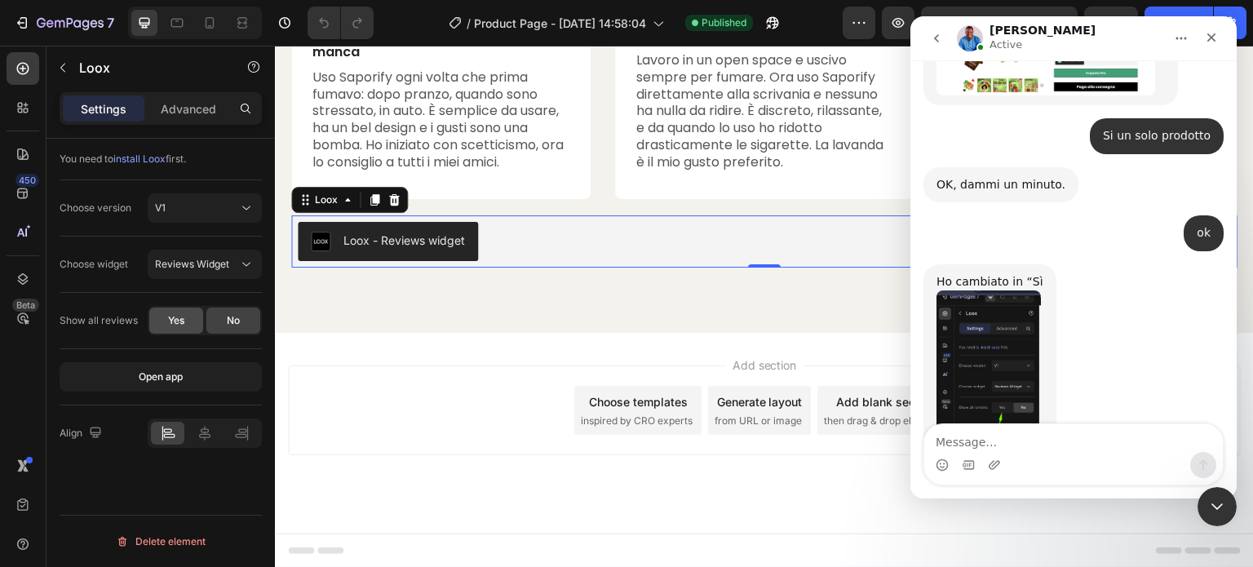
click at [180, 322] on span "Yes" at bounding box center [176, 320] width 16 height 15
click at [1185, 10] on button "Publish" at bounding box center [1179, 23] width 69 height 33
click at [1212, 503] on icon "Chiudi il messenger Intercom" at bounding box center [1215, 505] width 20 height 20
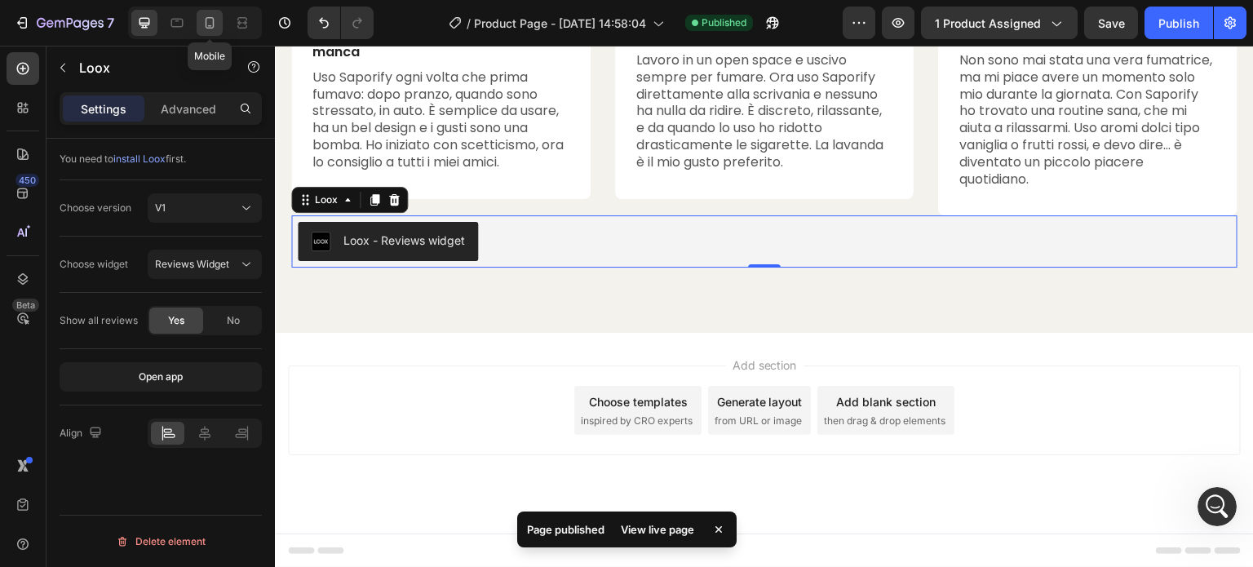
click at [202, 22] on icon at bounding box center [210, 23] width 16 height 16
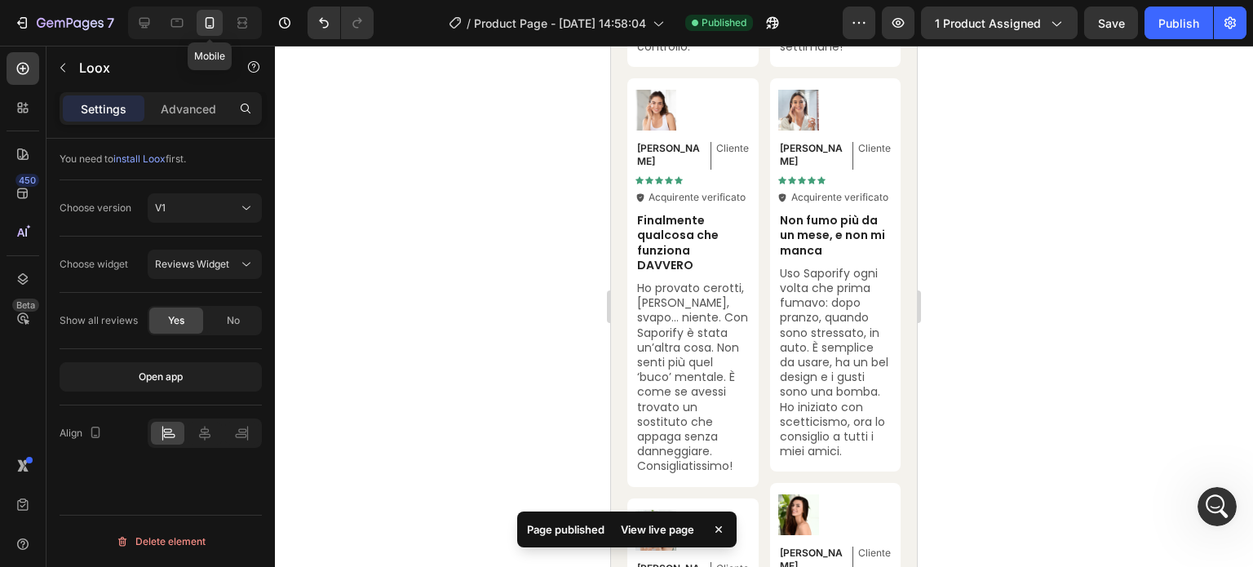
scroll to position [6443, 0]
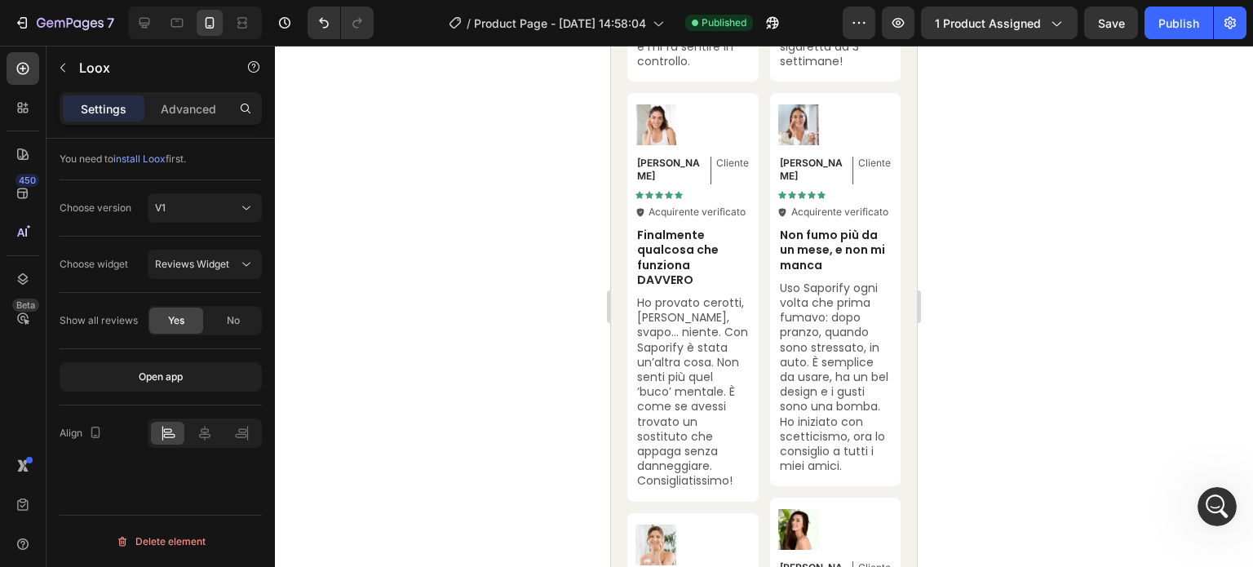
click at [224, 280] on div "Choose widget Reviews Widget" at bounding box center [161, 265] width 202 height 56
click at [242, 274] on button "Reviews Widget" at bounding box center [205, 264] width 114 height 29
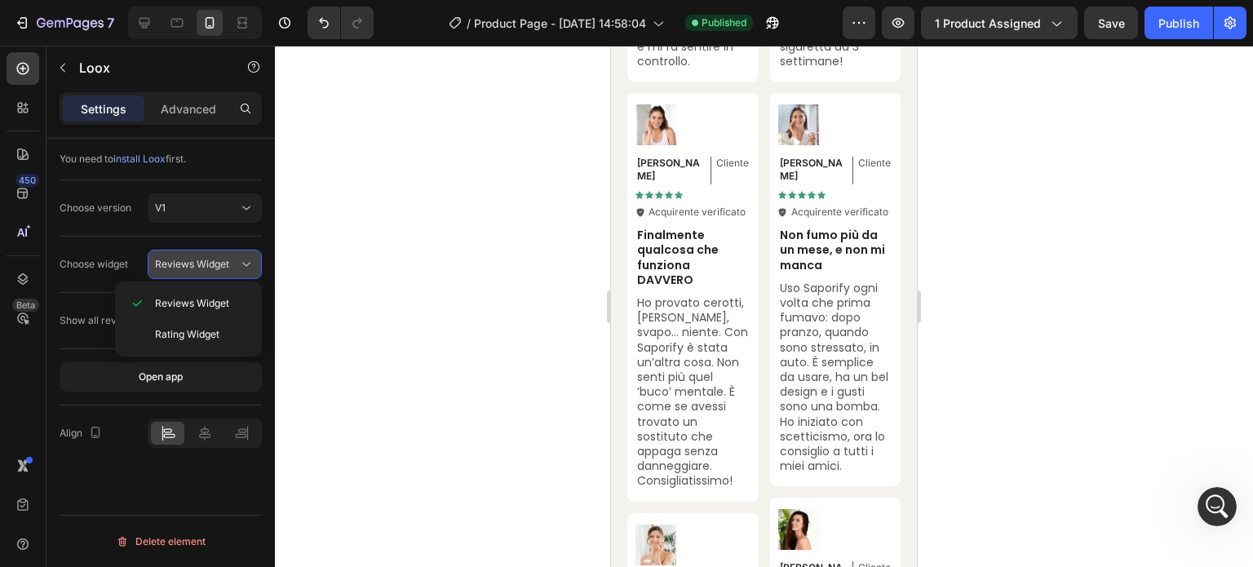
click at [220, 270] on span "Reviews Widget" at bounding box center [192, 264] width 74 height 15
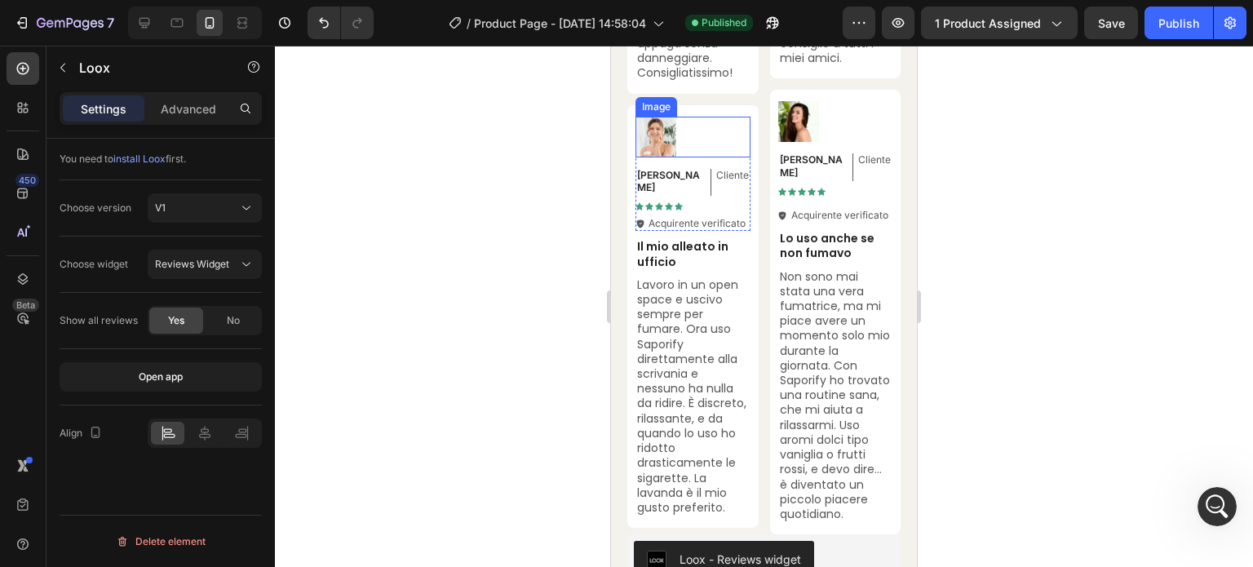
scroll to position [7015, 0]
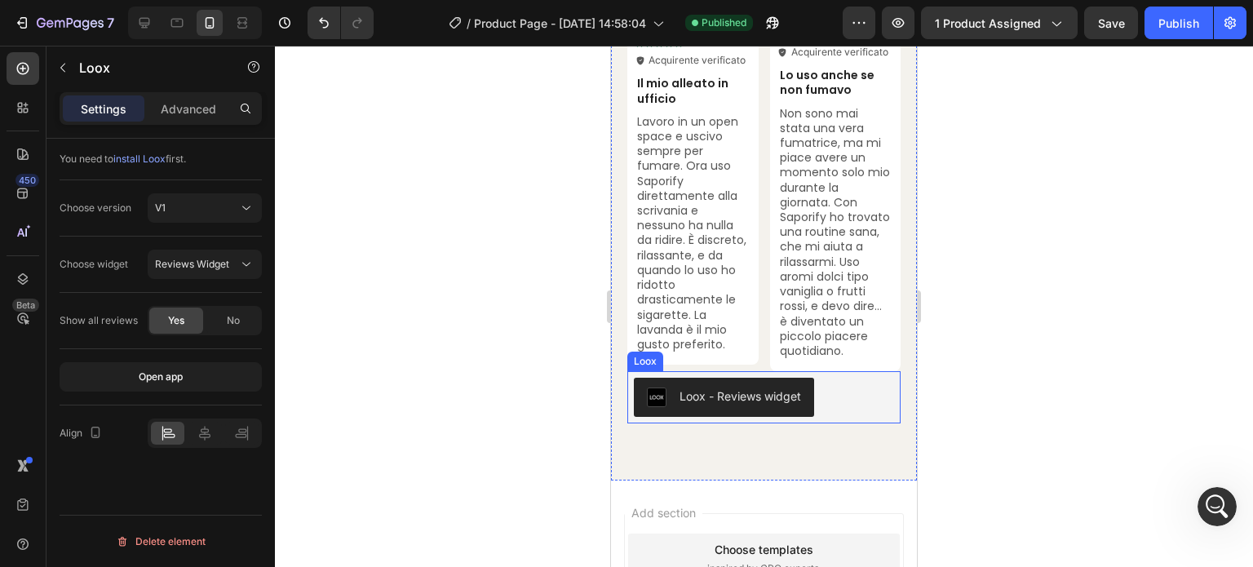
click at [827, 417] on div "Loox - Reviews widget" at bounding box center [764, 397] width 260 height 39
click at [160, 316] on div "Yes" at bounding box center [176, 321] width 54 height 26
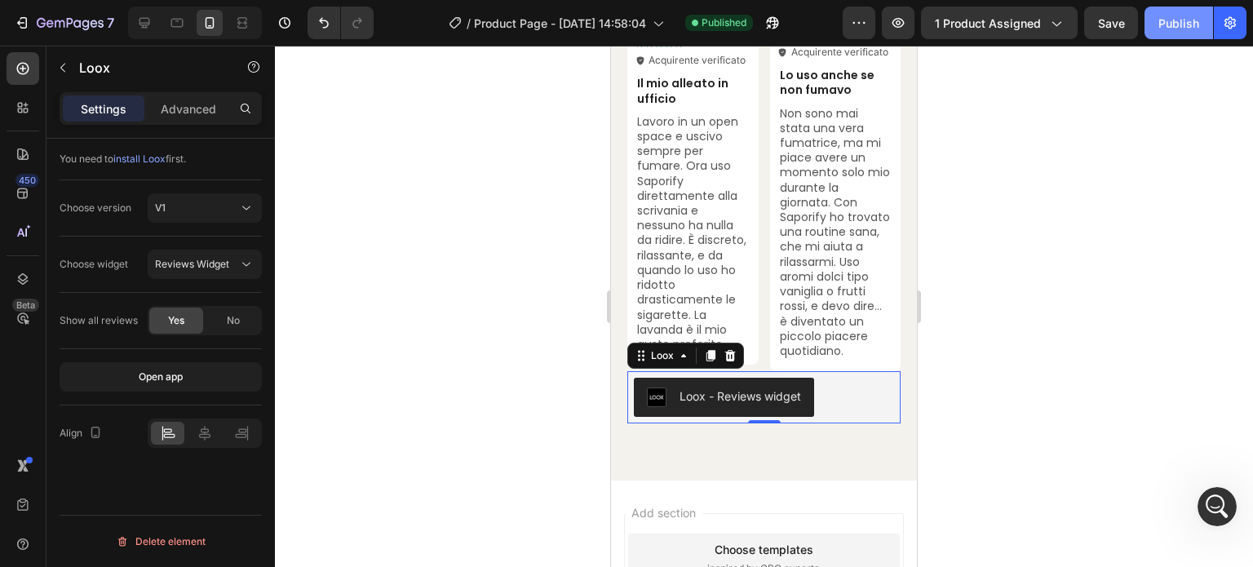
click at [1164, 23] on div "Publish" at bounding box center [1179, 23] width 41 height 17
click at [1223, 497] on icon "Apri il messenger Intercom" at bounding box center [1215, 504] width 27 height 27
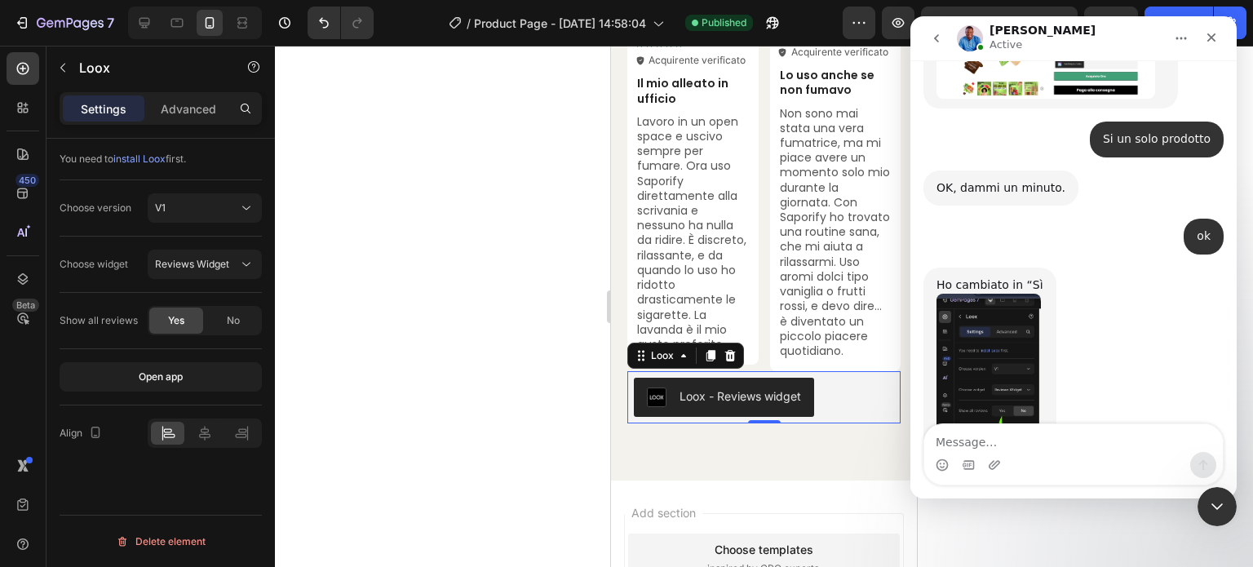
scroll to position [1828, 0]
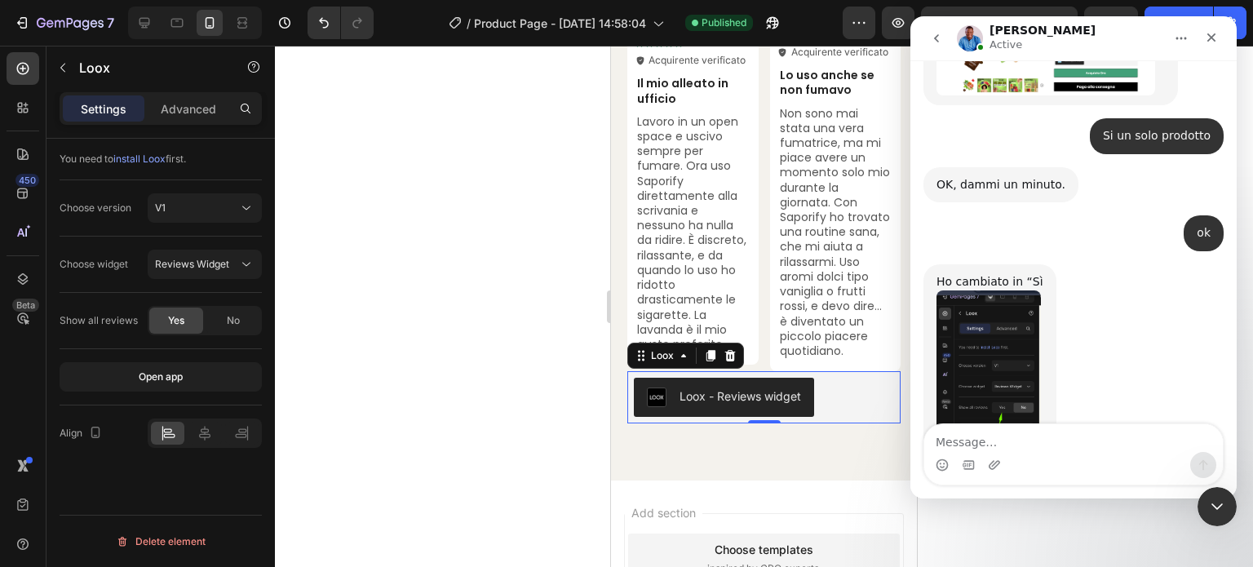
click at [1005, 443] on textarea "Message…" at bounding box center [1074, 438] width 299 height 28
type textarea "ok ma ancora non mi escono"
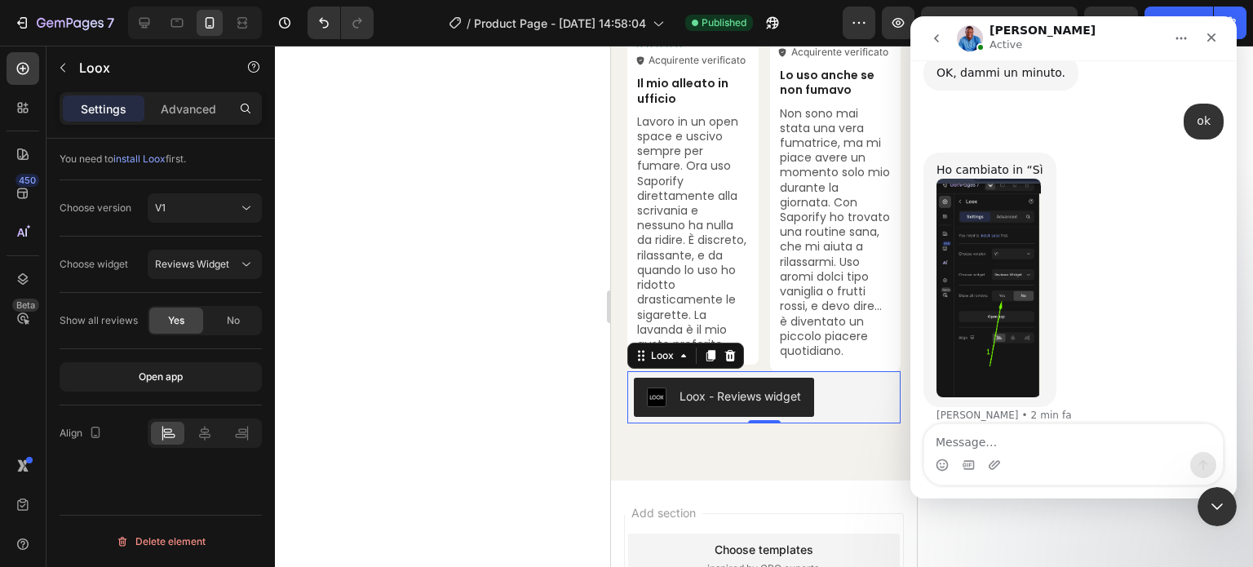
scroll to position [1877, 0]
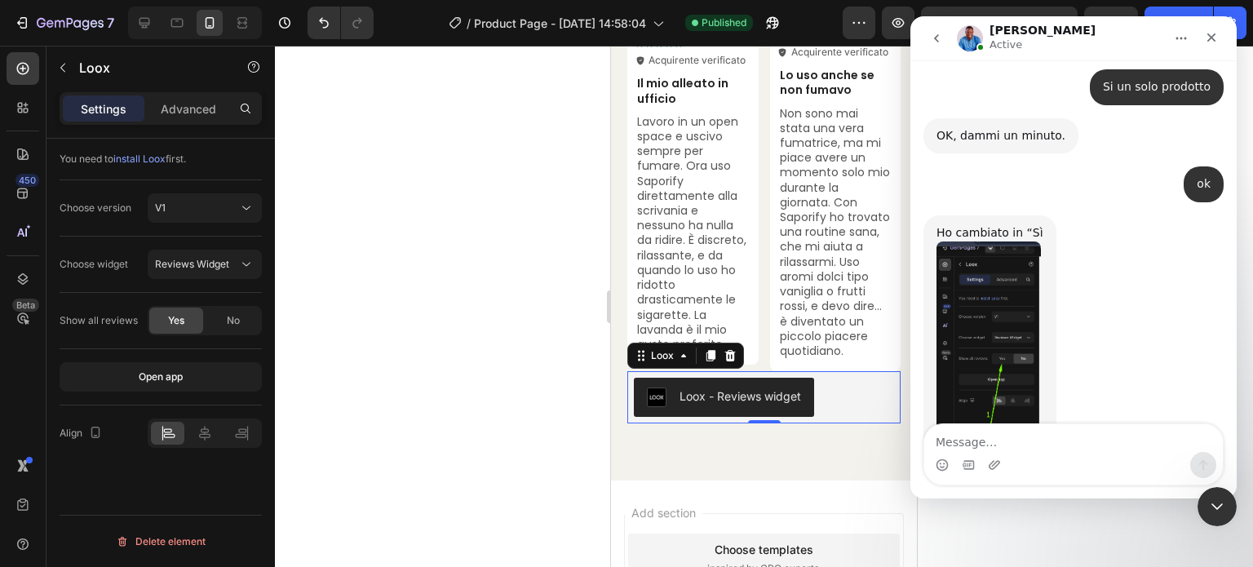
click at [845, 417] on div "Loox - Reviews widget" at bounding box center [764, 397] width 260 height 39
click at [166, 106] on p "Advanced" at bounding box center [188, 108] width 55 height 17
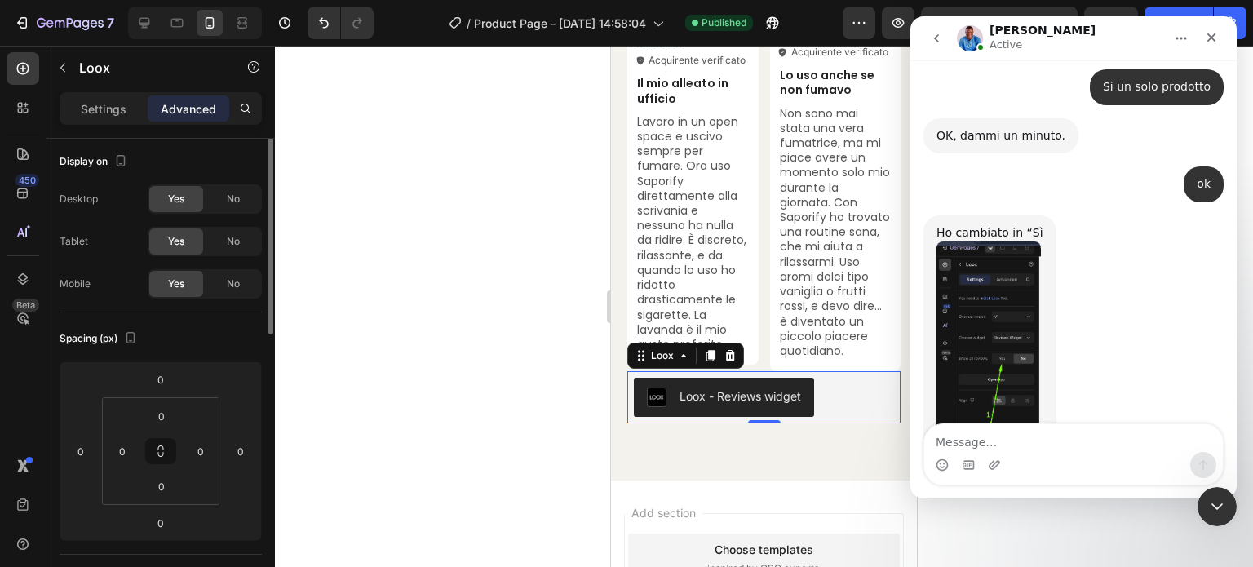
scroll to position [0, 0]
click at [115, 110] on p "Settings" at bounding box center [104, 108] width 46 height 17
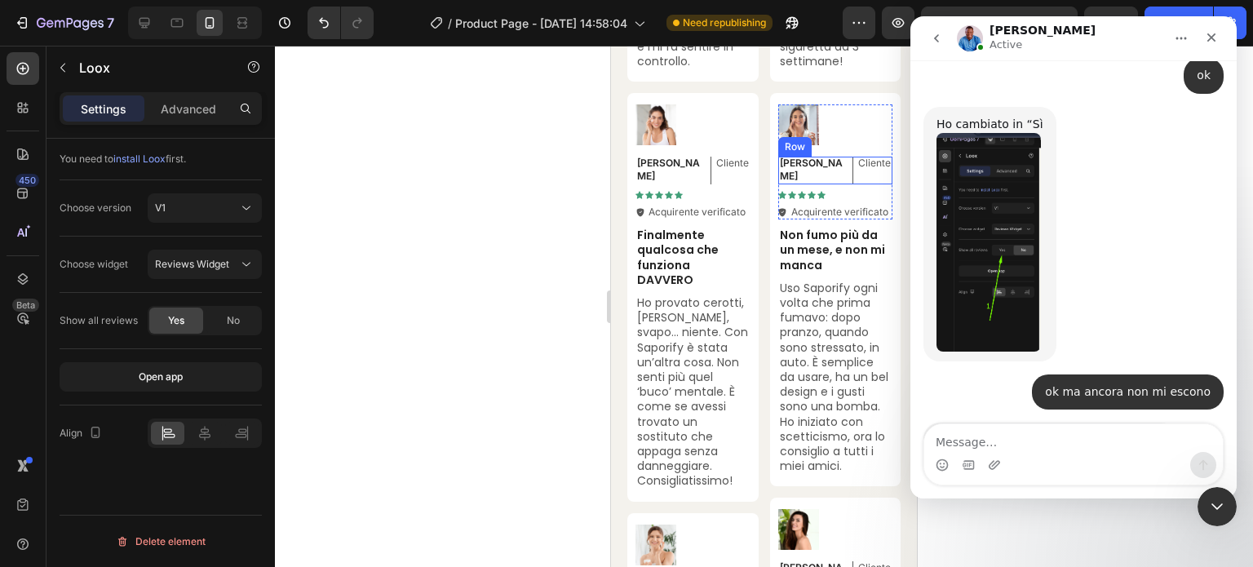
scroll to position [1989, 0]
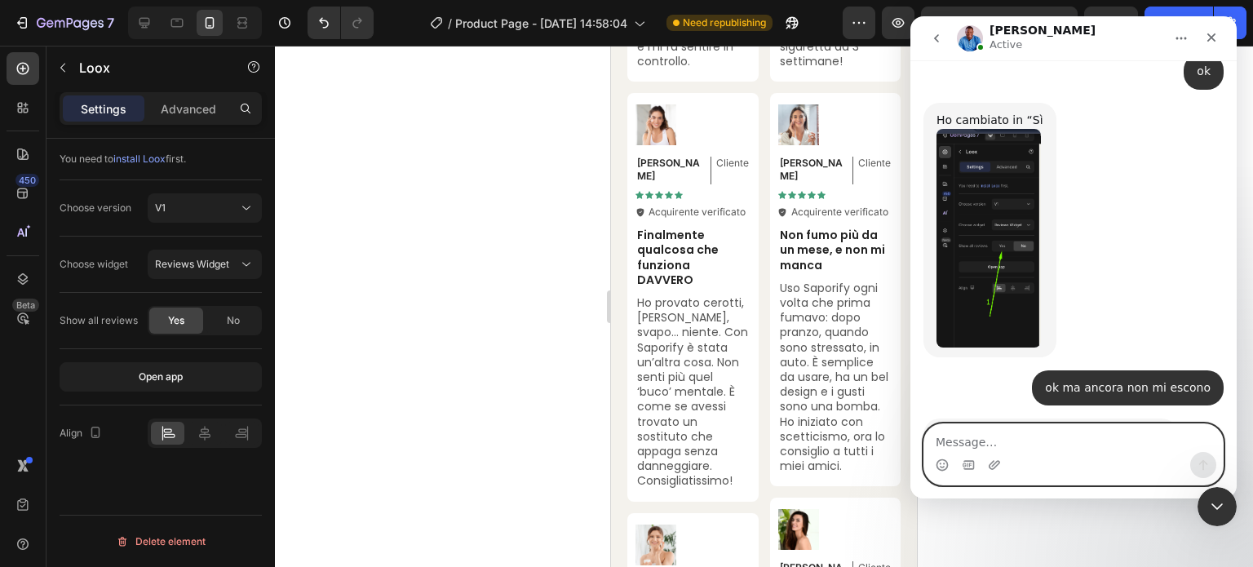
click at [1006, 437] on textarea "Message…" at bounding box center [1074, 438] width 299 height 28
type textarea "ok quindi è un problema di Loox"
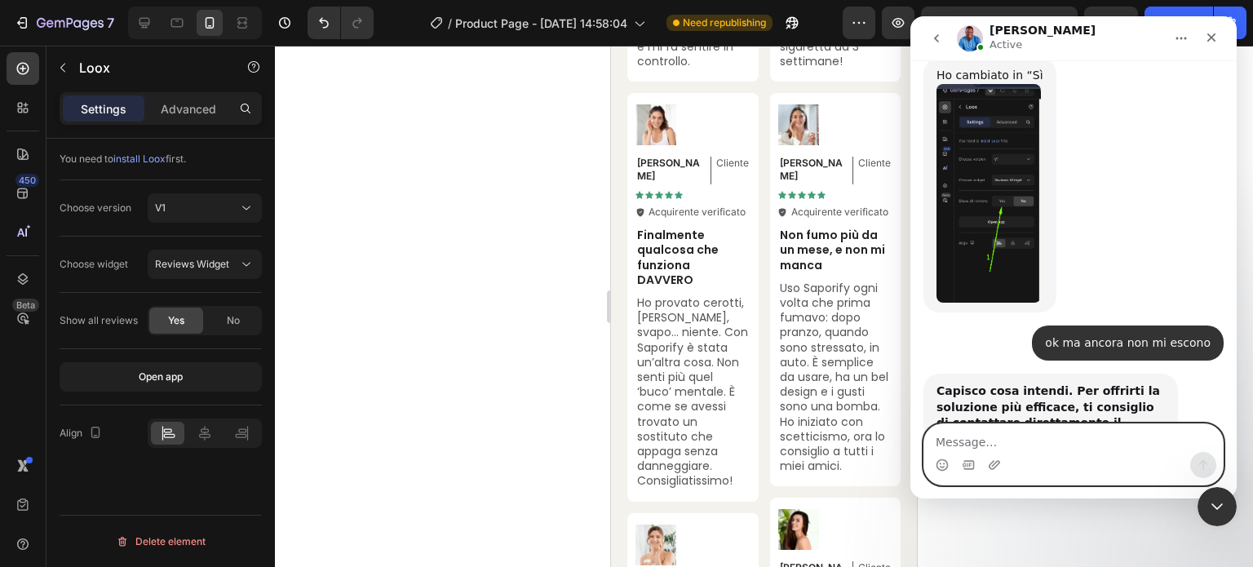
scroll to position [2038, 0]
